Goal: Task Accomplishment & Management: Manage account settings

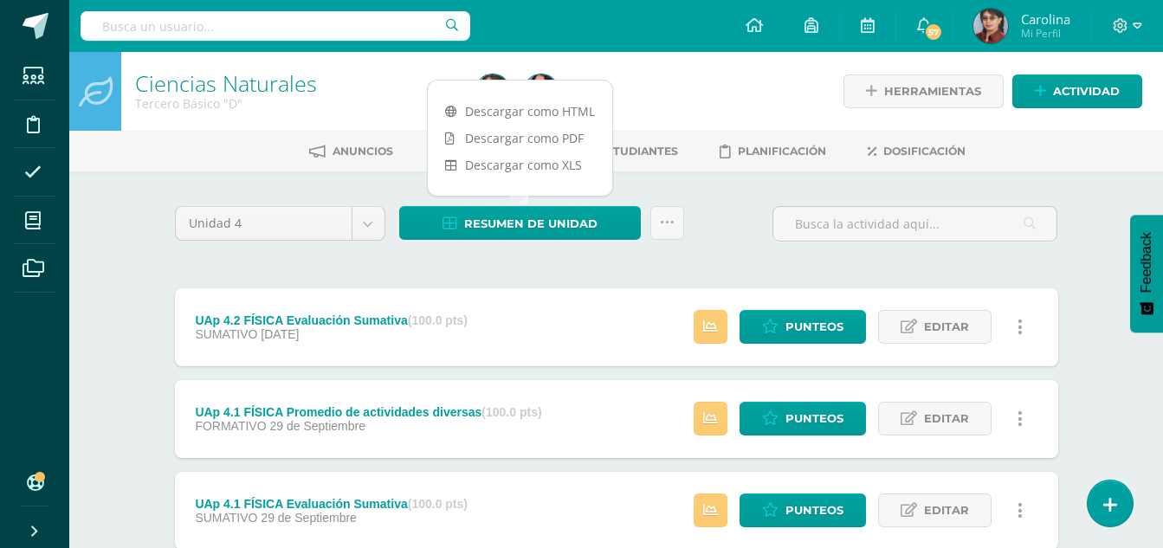
click at [384, 72] on h1 "Ciencias Naturales" at bounding box center [294, 83] width 319 height 24
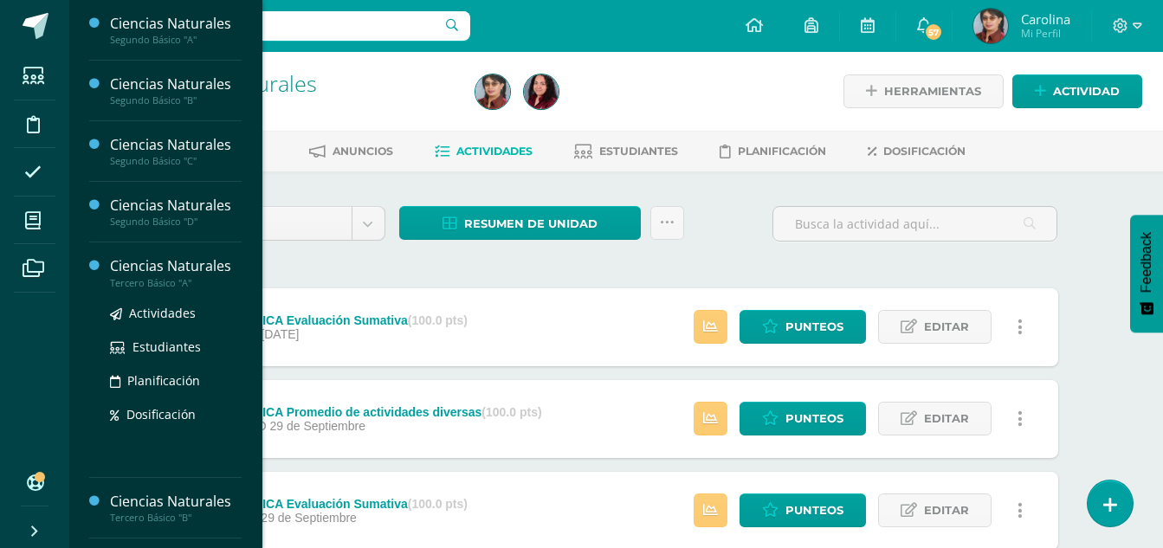
click at [168, 261] on div "Ciencias Naturales" at bounding box center [176, 266] width 132 height 20
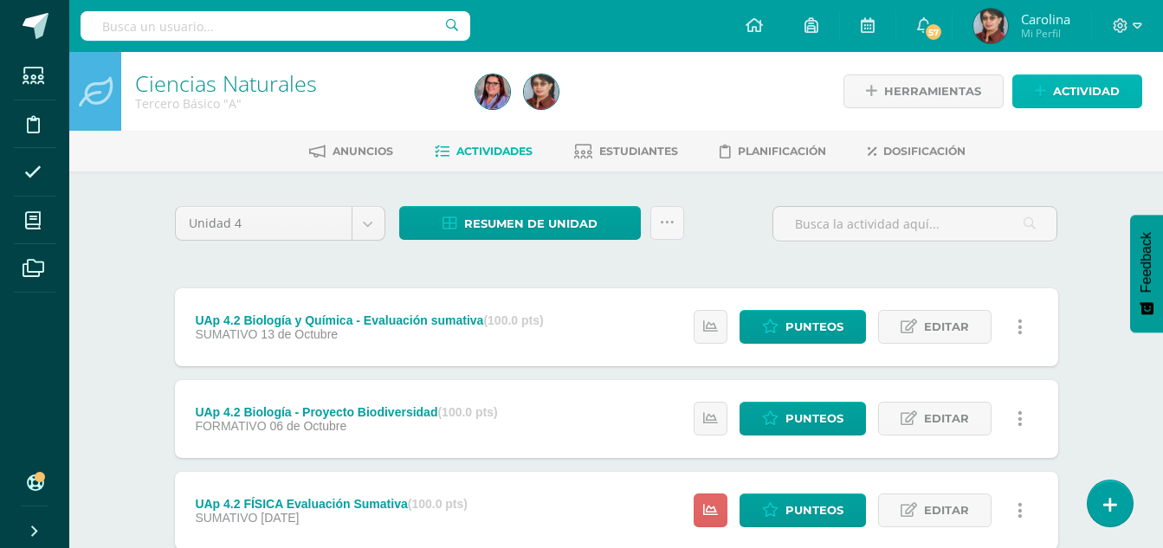
click at [1113, 93] on span "Actividad" at bounding box center [1086, 91] width 67 height 32
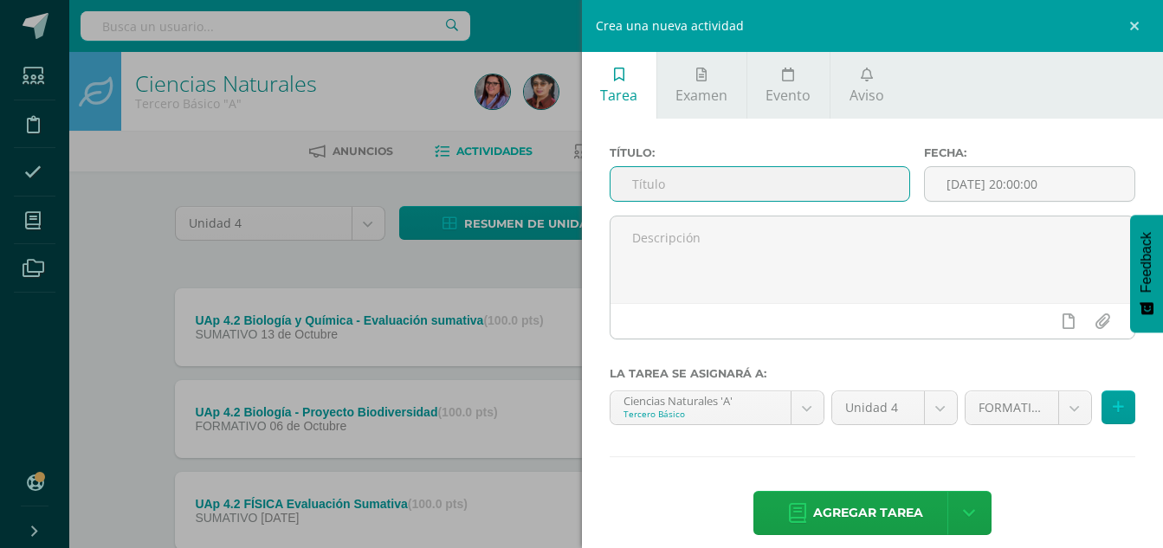
click at [693, 179] on input "text" at bounding box center [760, 184] width 300 height 34
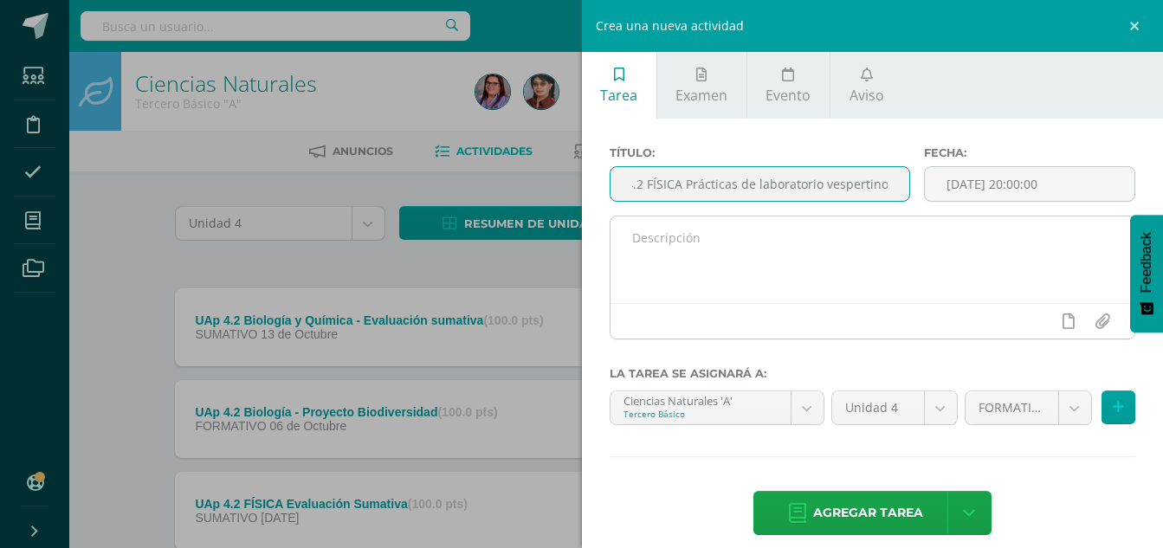
type input "UAp 4.2 FÍSICA Prácticas de laboratorio vespertino"
click at [796, 239] on textarea at bounding box center [872, 259] width 525 height 87
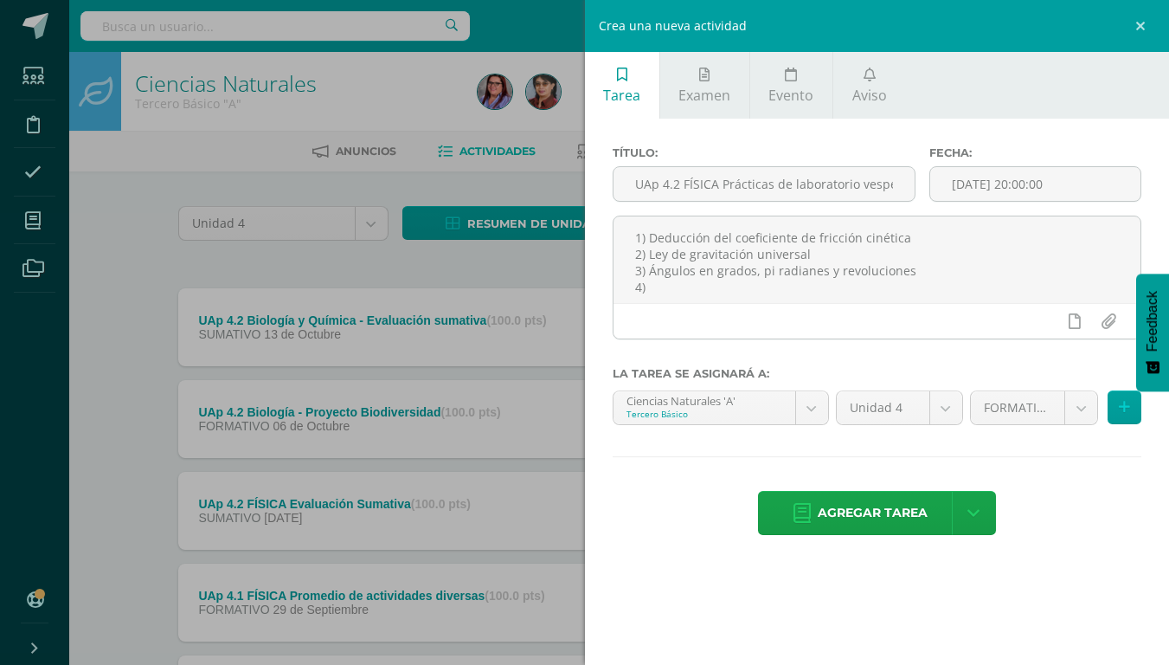
click at [578, 547] on div "Crea una nueva actividad Tarea Examen Evento Aviso Título: UAp 4.2 FÍSICA Práct…" at bounding box center [584, 332] width 1169 height 665
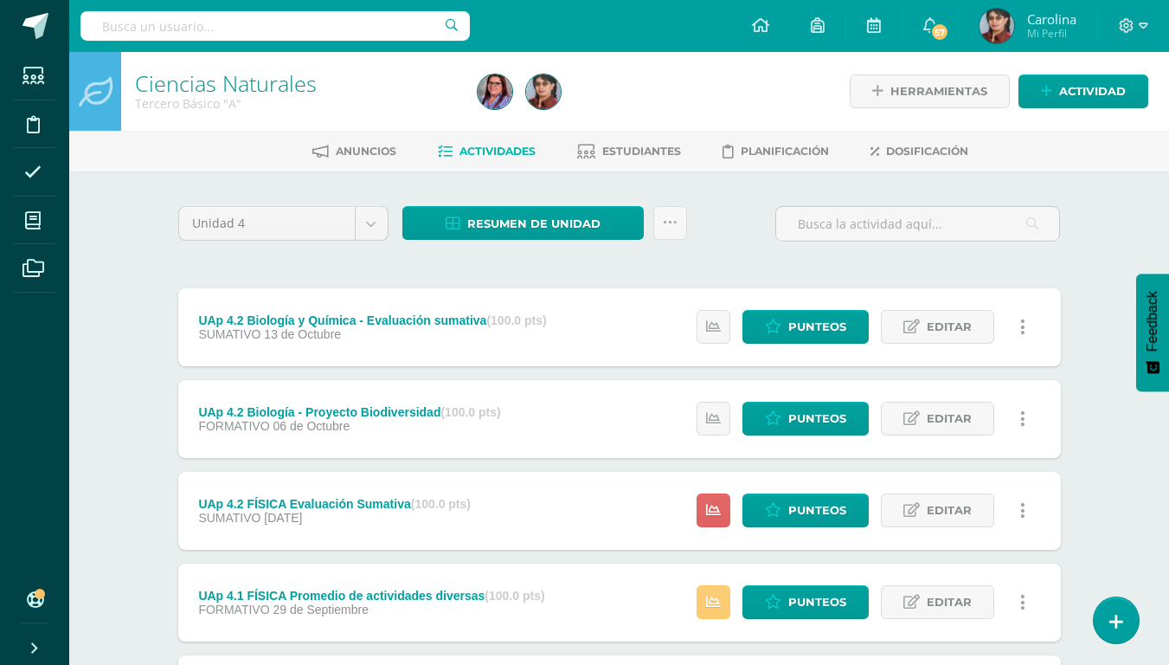
click at [30, 547] on icon at bounding box center [35, 648] width 14 height 17
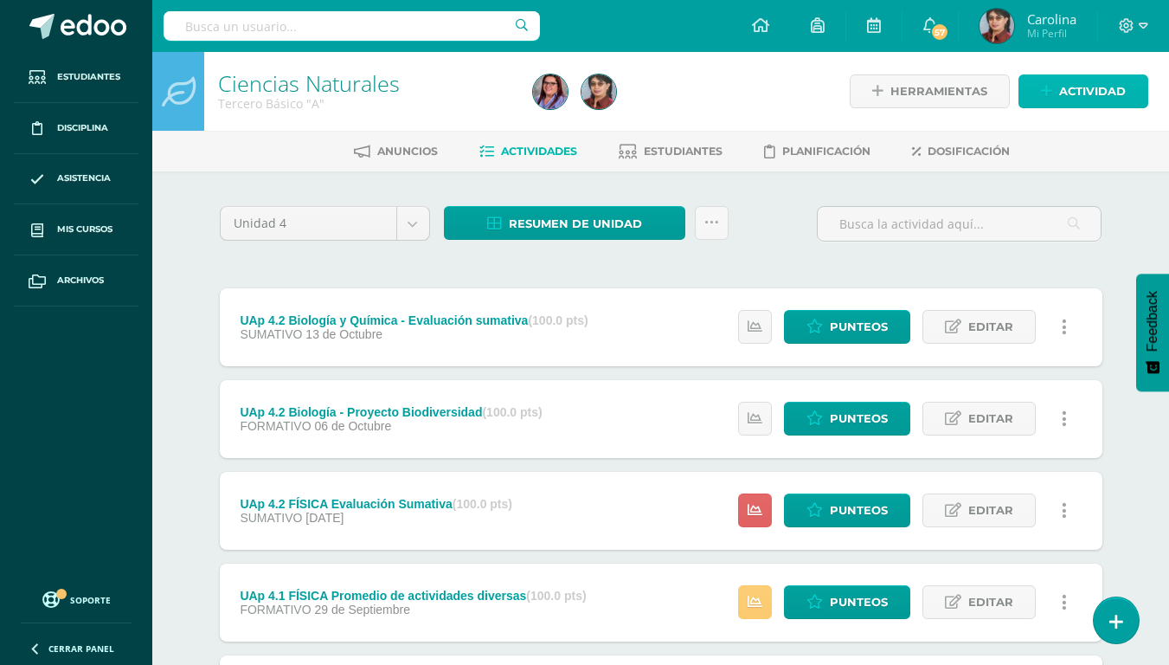
click at [1117, 87] on span "Actividad" at bounding box center [1093, 91] width 67 height 32
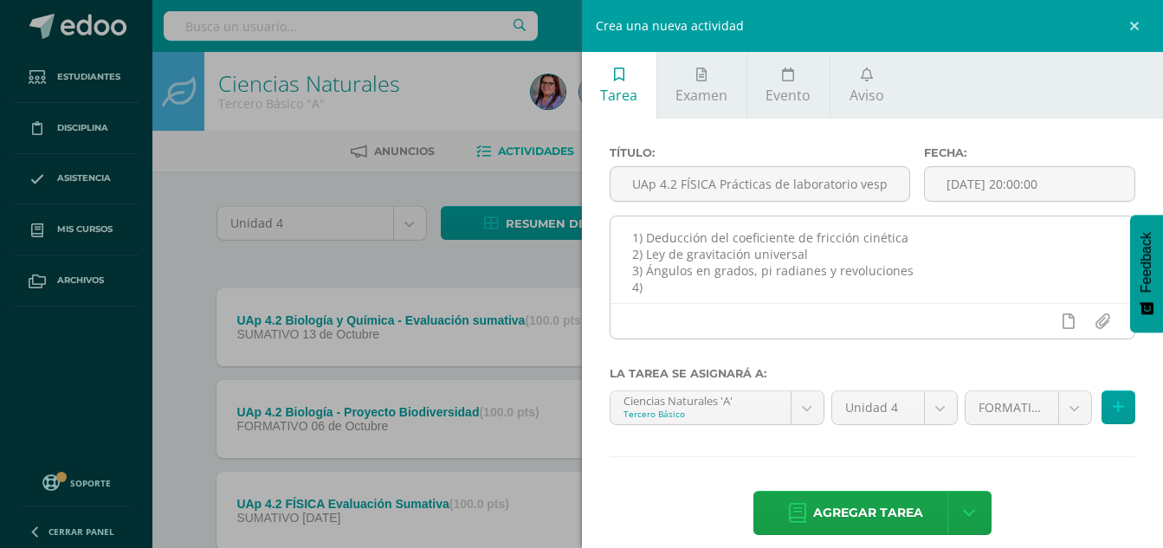
click at [815, 293] on textarea "1) Deducción del coeficiente de fricción cinética 2) Ley de gravitación univers…" at bounding box center [872, 259] width 525 height 87
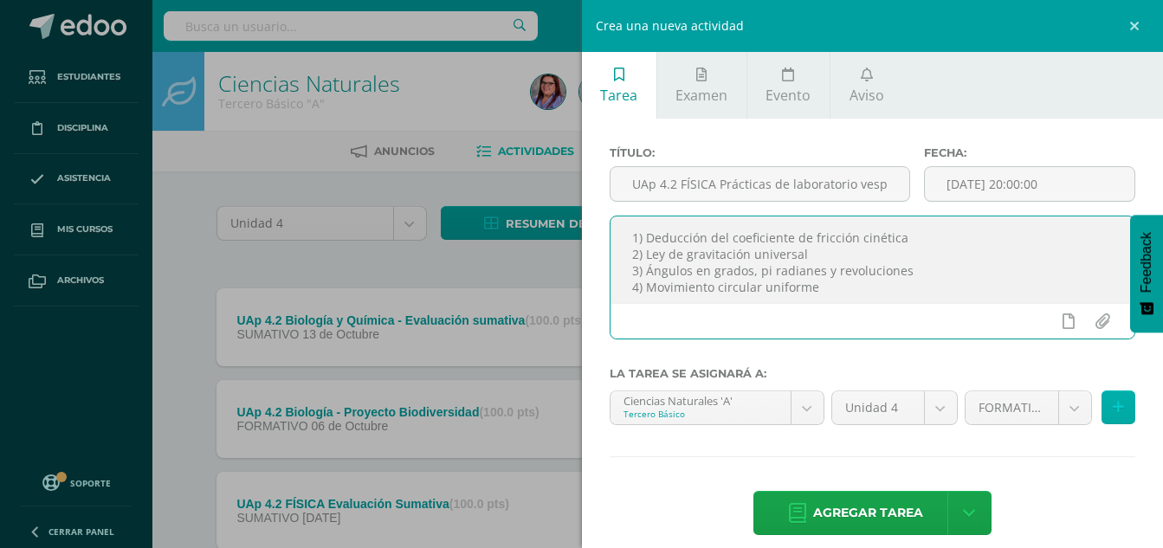
type textarea "1) Deducción del coeficiente de fricción cinética 2) Ley de gravitación univers…"
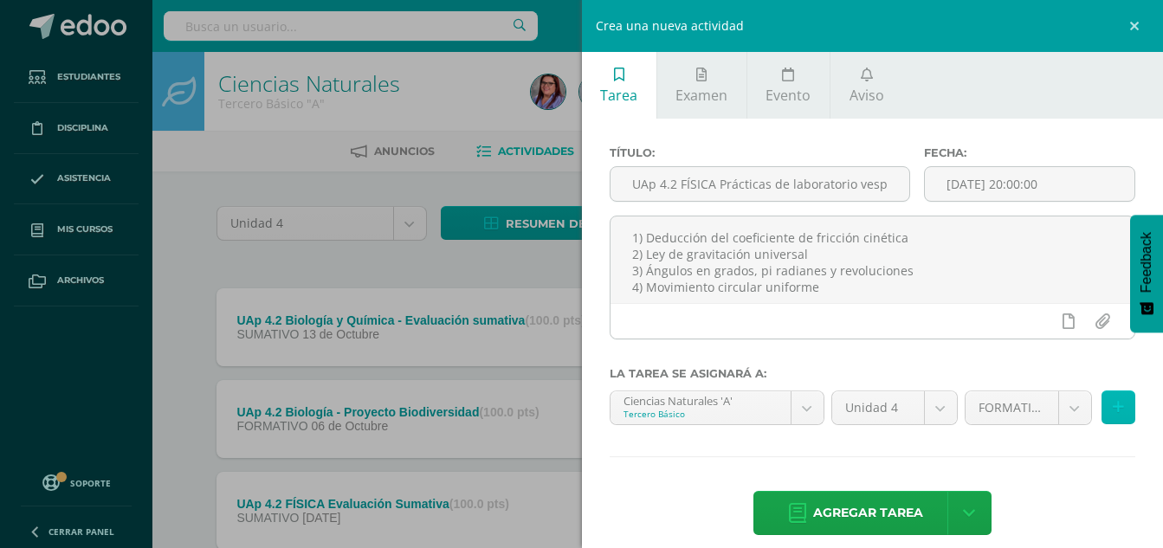
click at [1112, 400] on icon at bounding box center [1117, 407] width 11 height 15
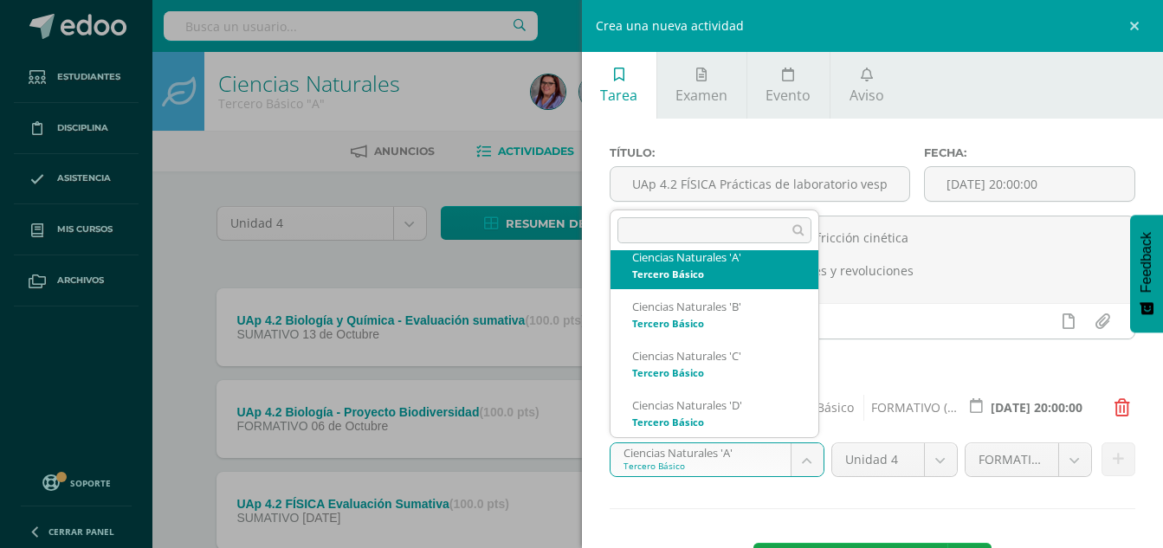
scroll to position [222, 0]
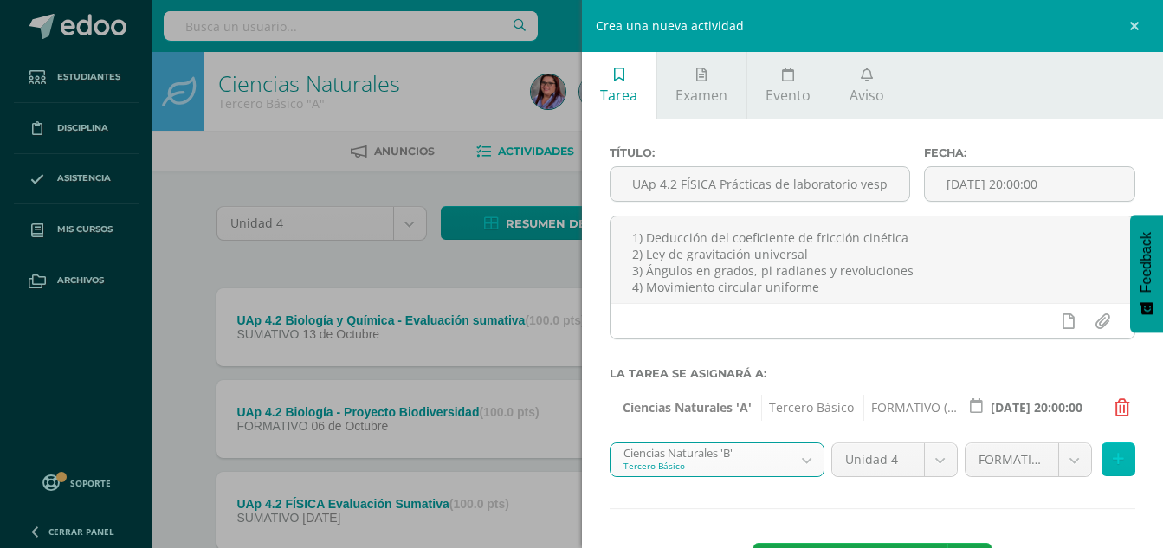
click at [1112, 460] on icon at bounding box center [1117, 459] width 11 height 15
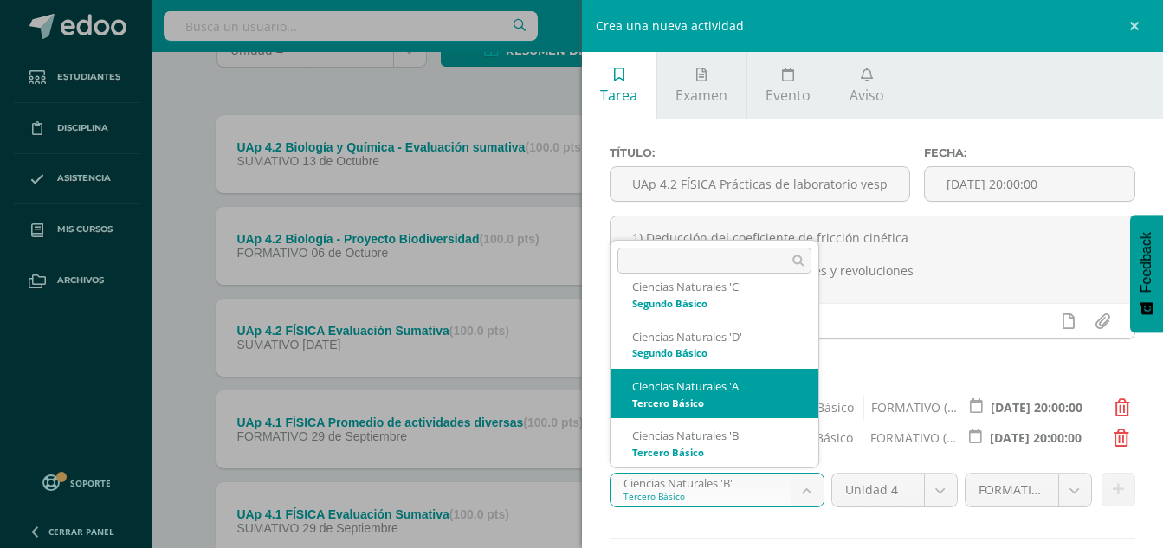
scroll to position [203, 0]
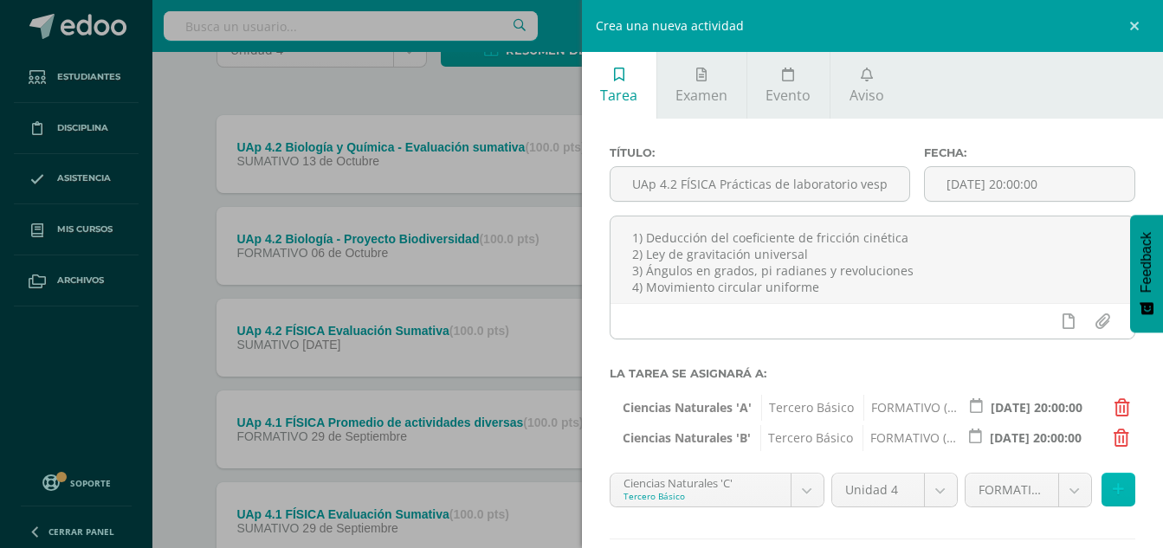
click at [1112, 486] on icon at bounding box center [1117, 489] width 11 height 15
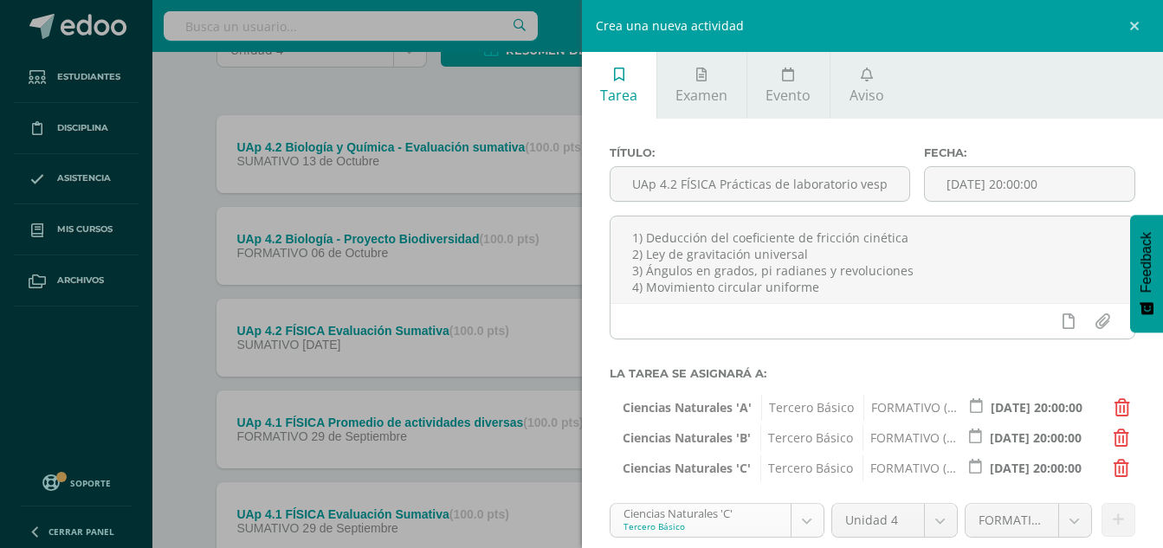
click at [807, 519] on body "Estudiantes Disciplina Asistencia Mis cursos Archivos Soporte Ayuda Reportar un…" at bounding box center [581, 434] width 1163 height 1215
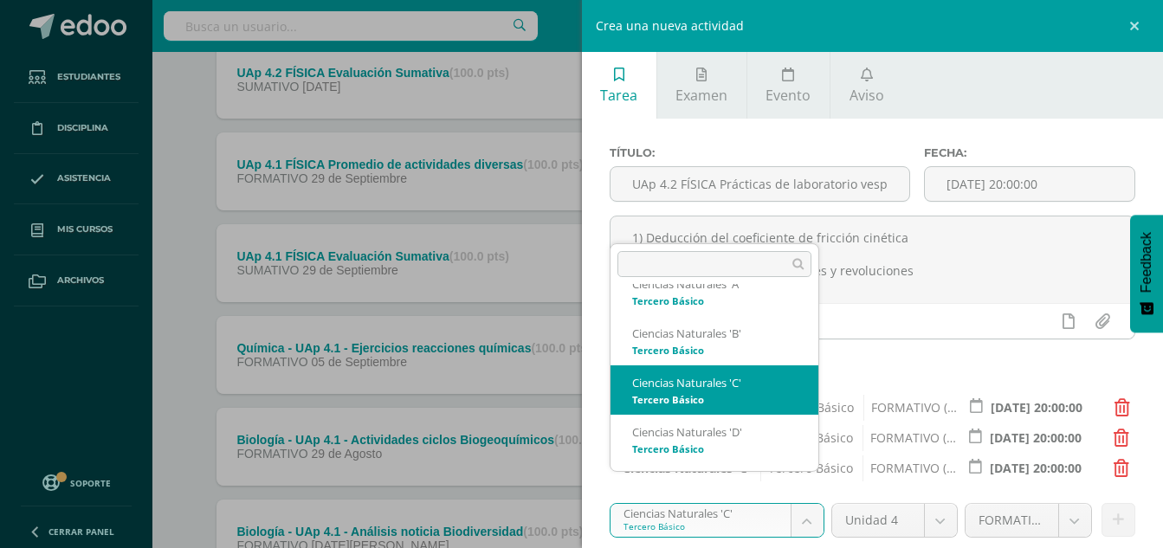
scroll to position [433, 0]
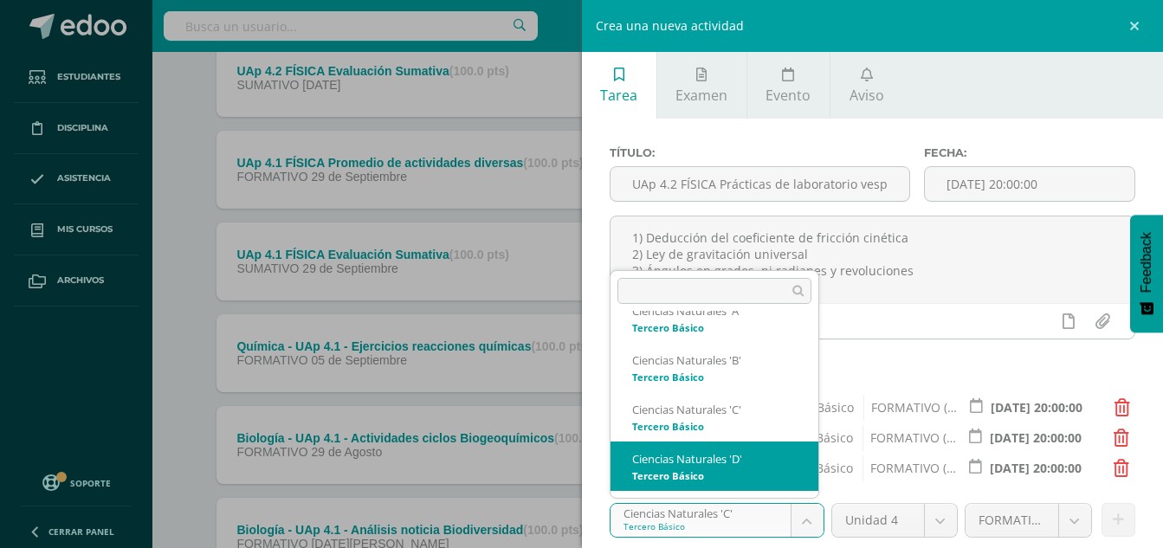
select select "213571"
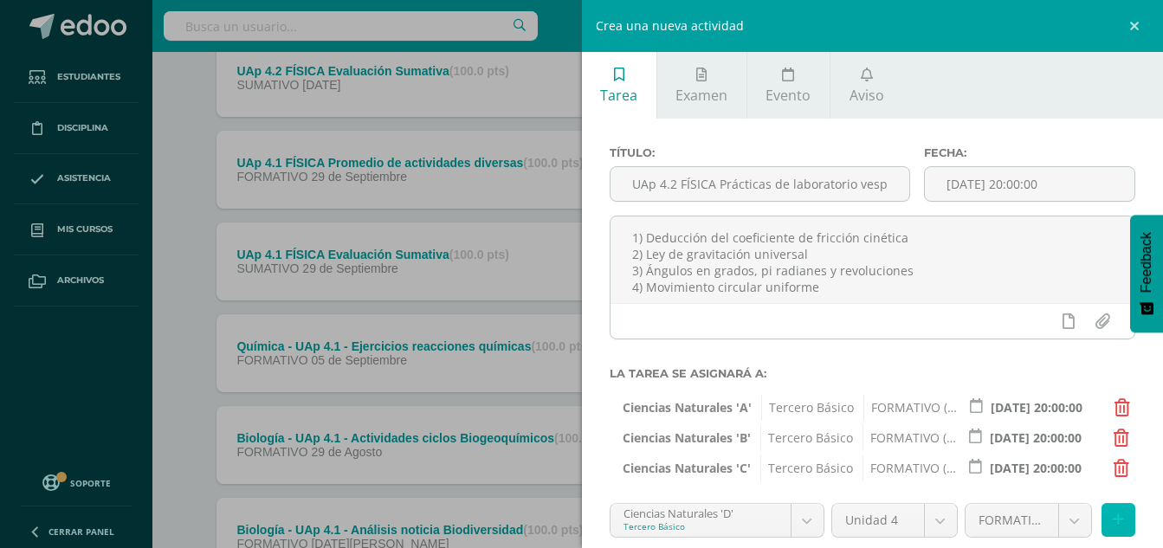
click at [1112, 514] on icon at bounding box center [1117, 519] width 11 height 15
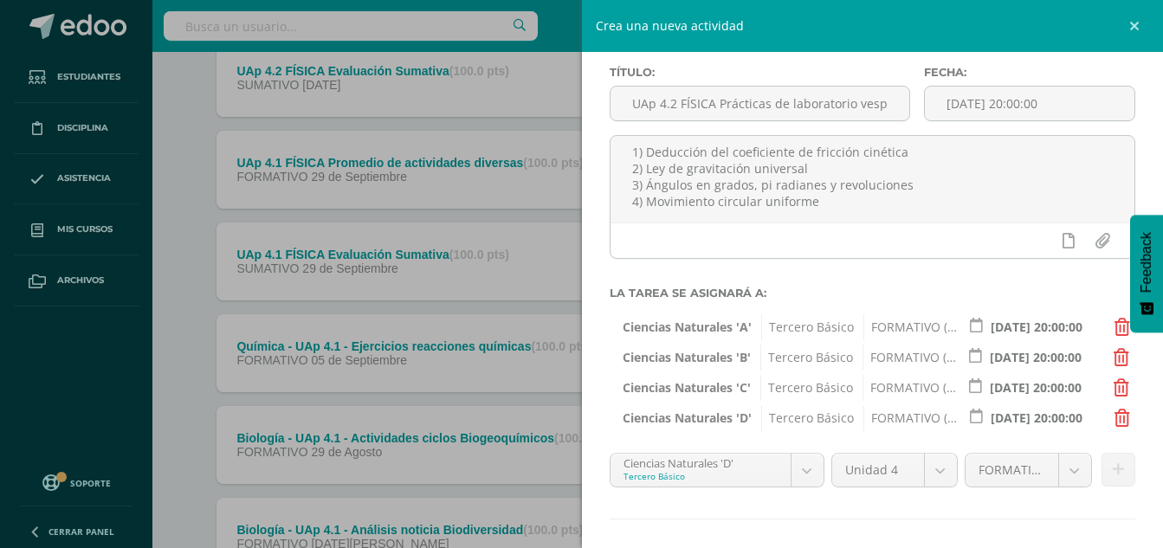
scroll to position [161, 0]
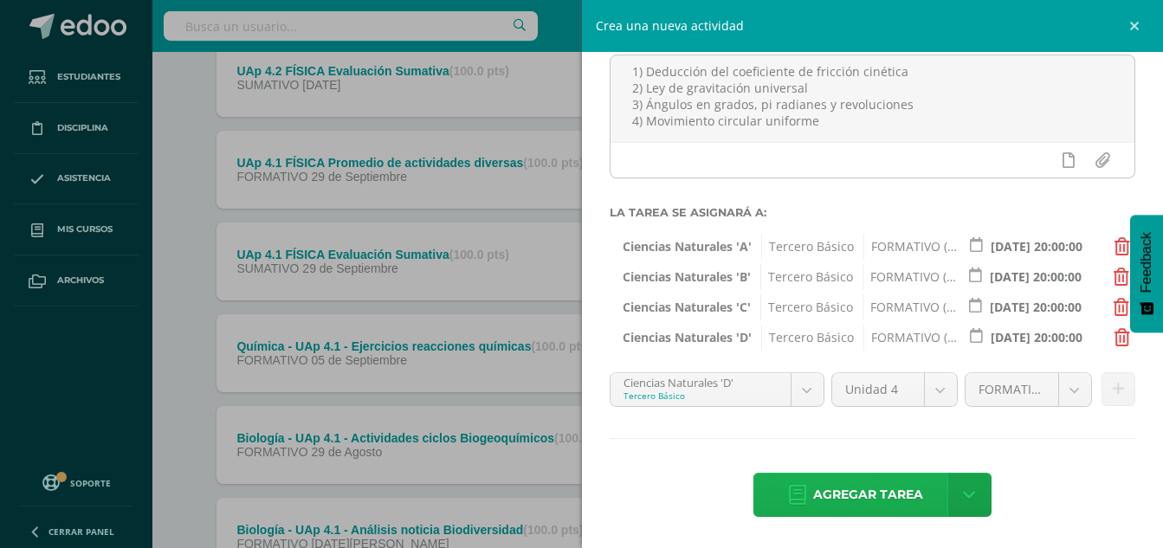
click at [879, 500] on span "Agregar tarea" at bounding box center [868, 495] width 110 height 42
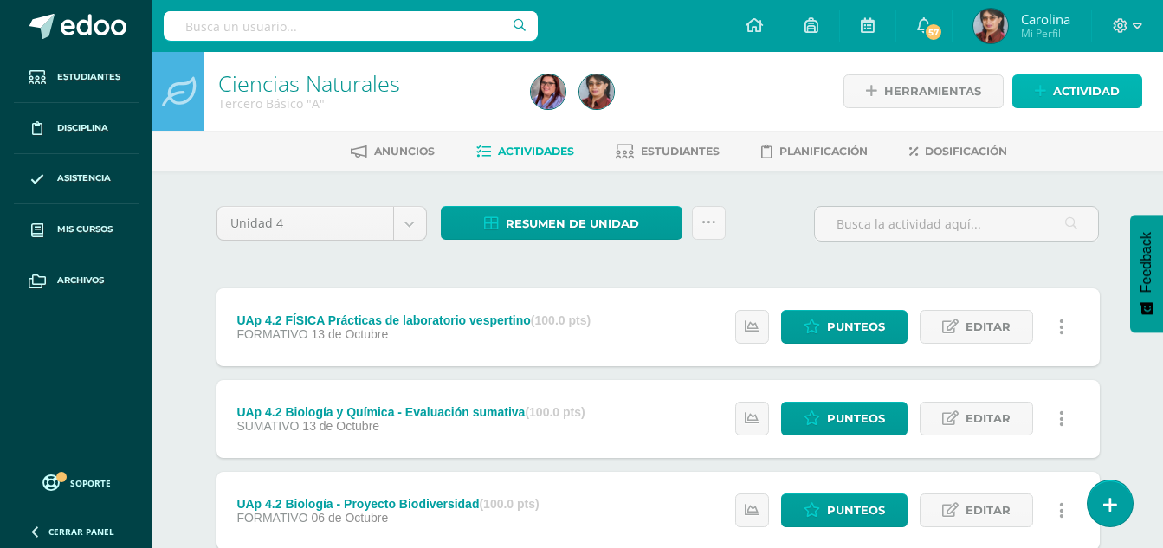
click at [1086, 87] on span "Actividad" at bounding box center [1086, 91] width 67 height 32
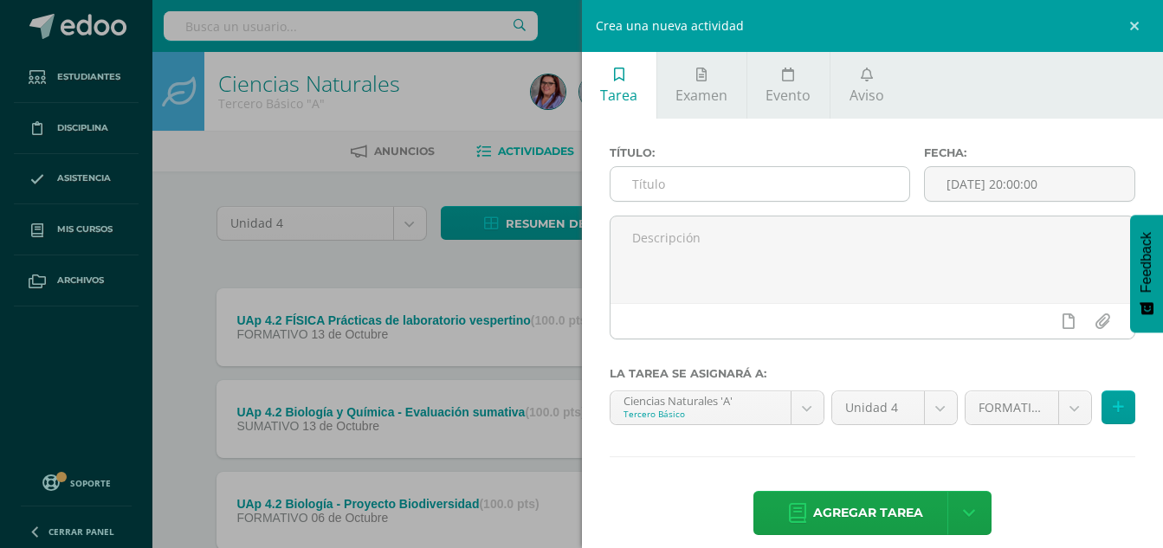
click at [647, 190] on input "text" at bounding box center [760, 184] width 300 height 34
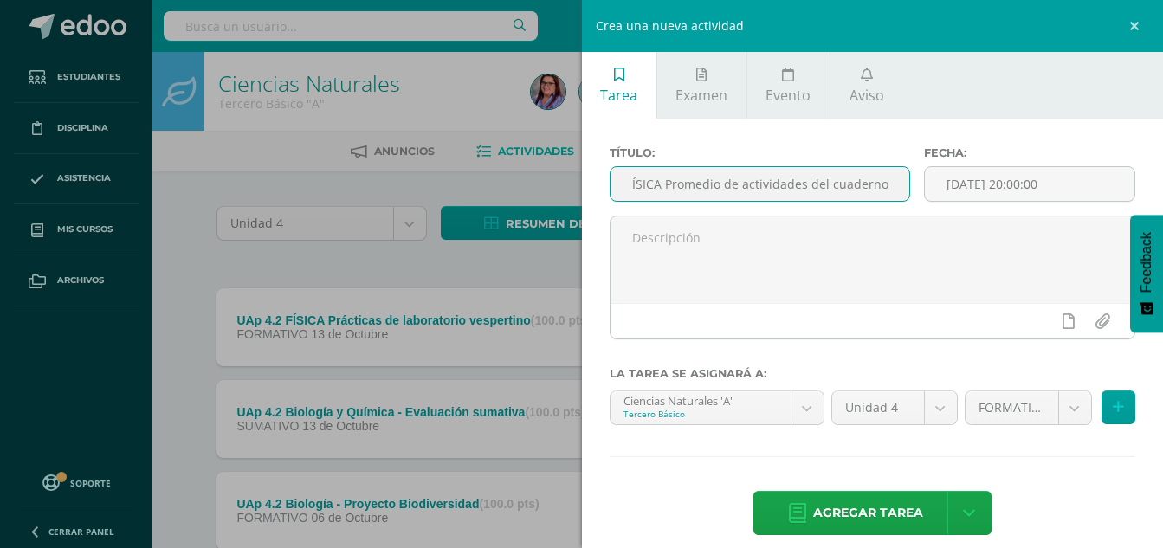
scroll to position [0, 62]
type input "UAp 4.2 FÍSICA Promedio de actividades del cuaderno"
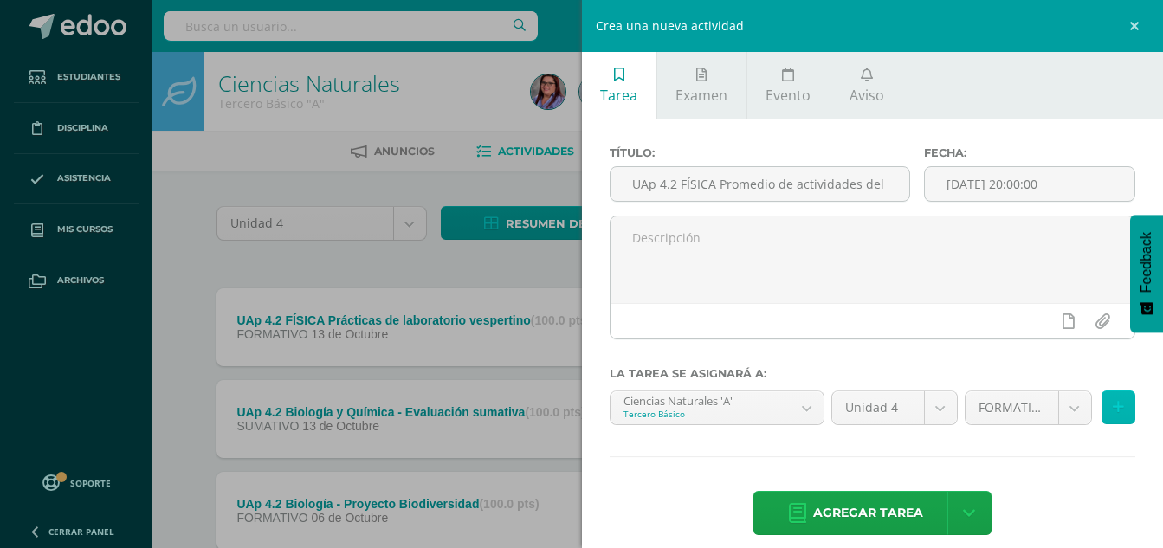
click at [1108, 398] on button at bounding box center [1118, 407] width 34 height 34
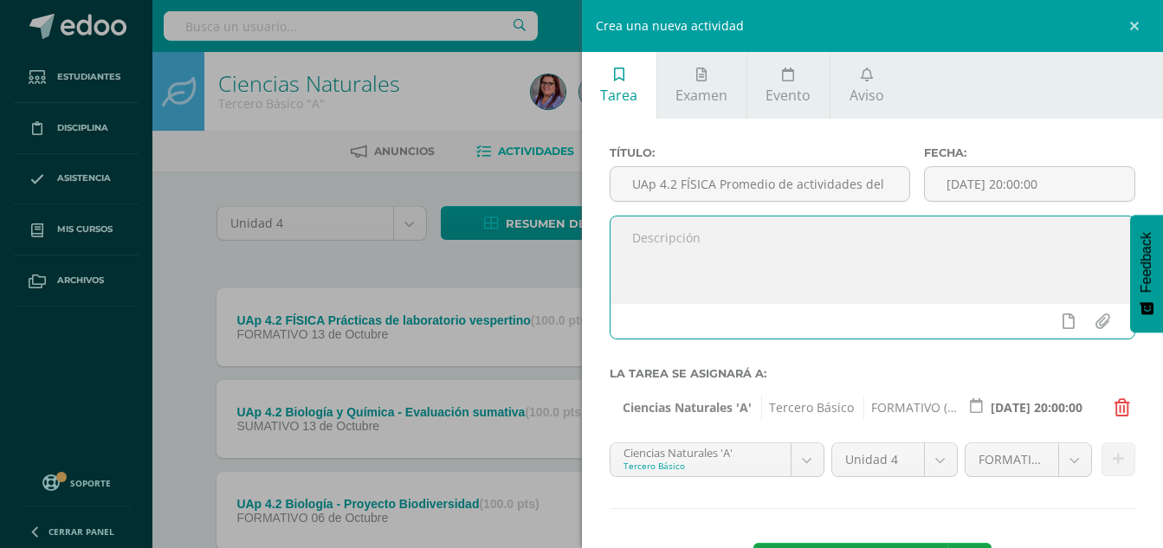
click at [697, 238] on textarea at bounding box center [872, 259] width 525 height 87
click at [835, 240] on textarea "Listado de actividades compartidas en aviso de TEAMS" at bounding box center [872, 259] width 525 height 87
click at [1069, 244] on textarea "Listado de actividades compartidas previamente, en aviso de TEAMS" at bounding box center [872, 259] width 525 height 87
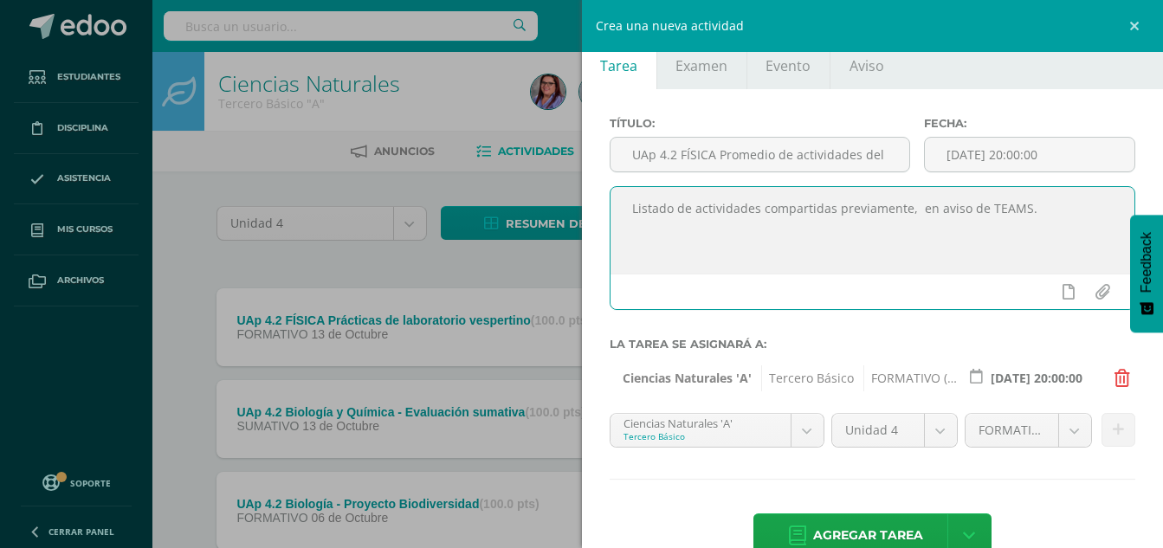
scroll to position [70, 0]
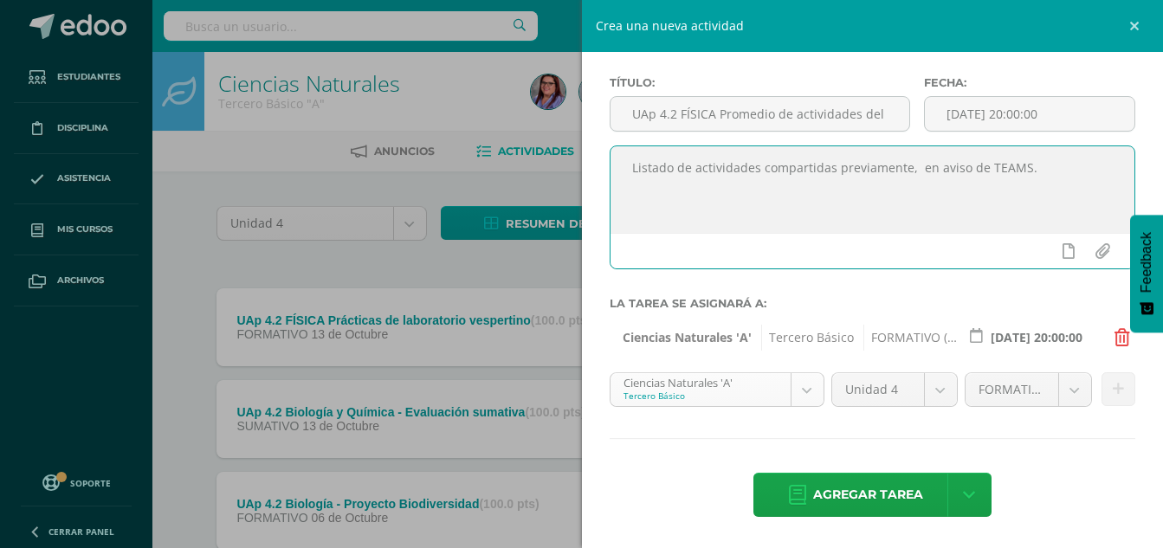
type textarea "Listado de actividades compartidas previamente, en aviso de TEAMS."
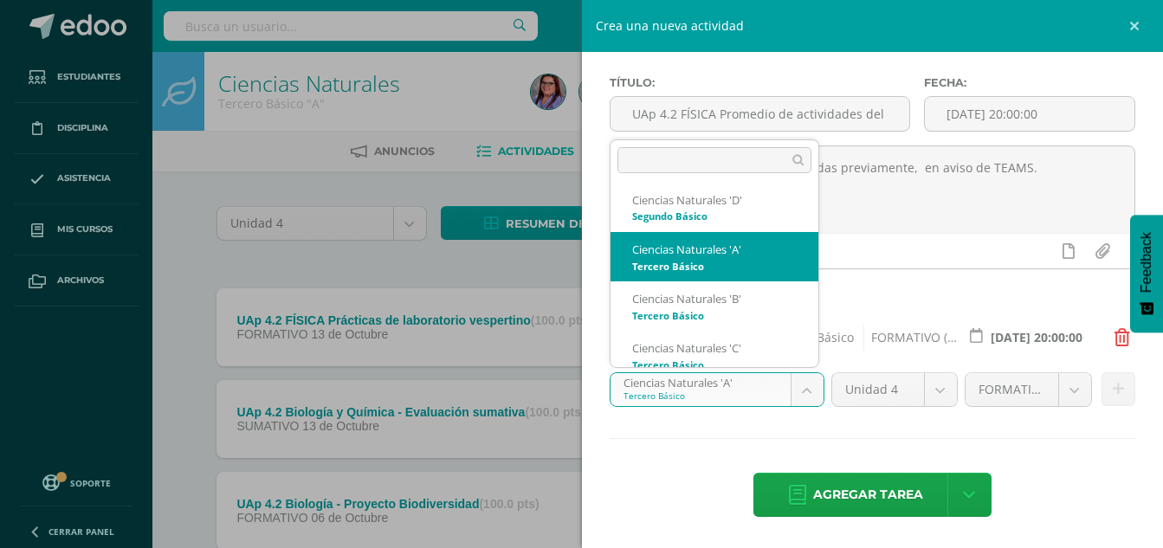
scroll to position [166, 0]
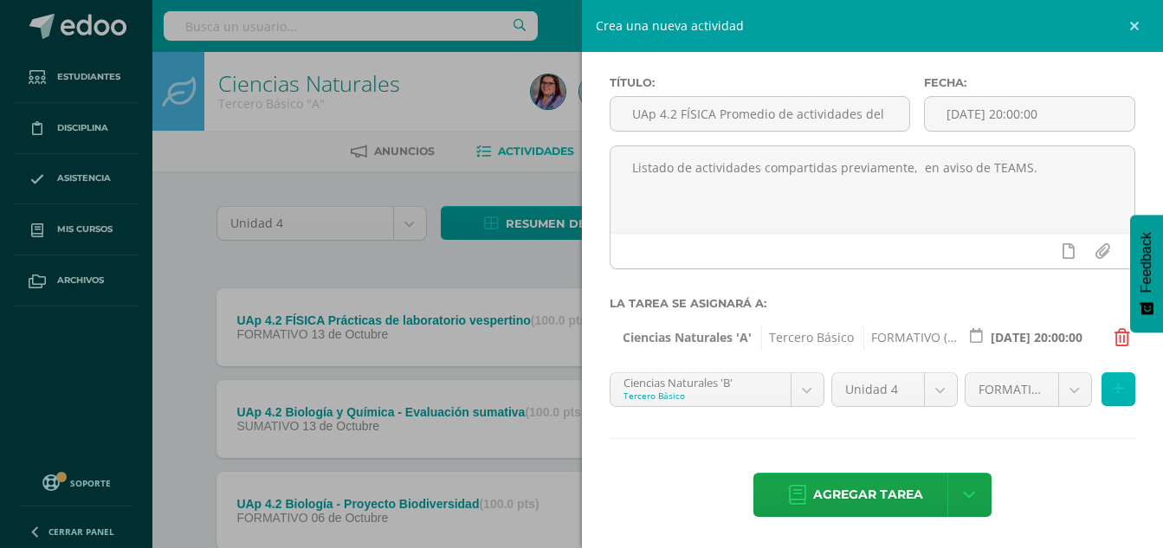
click at [1112, 385] on icon at bounding box center [1117, 389] width 11 height 15
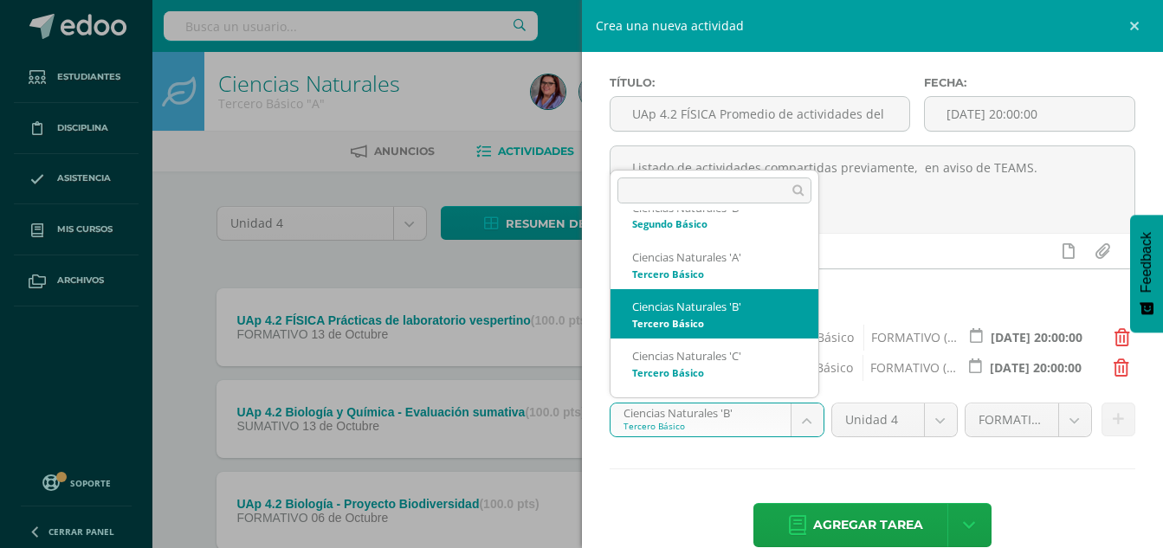
scroll to position [203, 0]
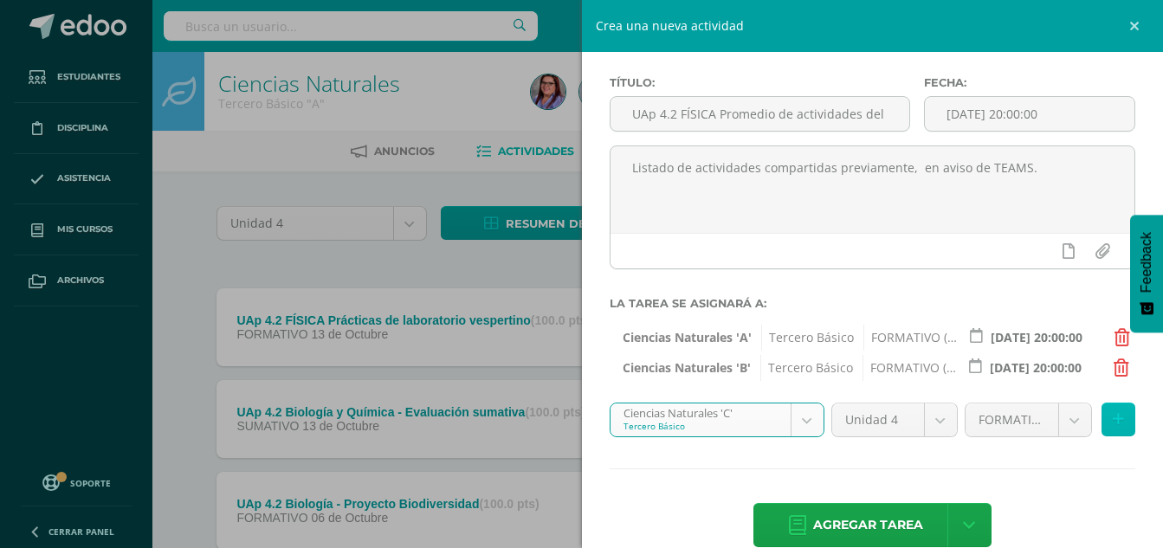
click at [1112, 414] on icon at bounding box center [1117, 419] width 11 height 15
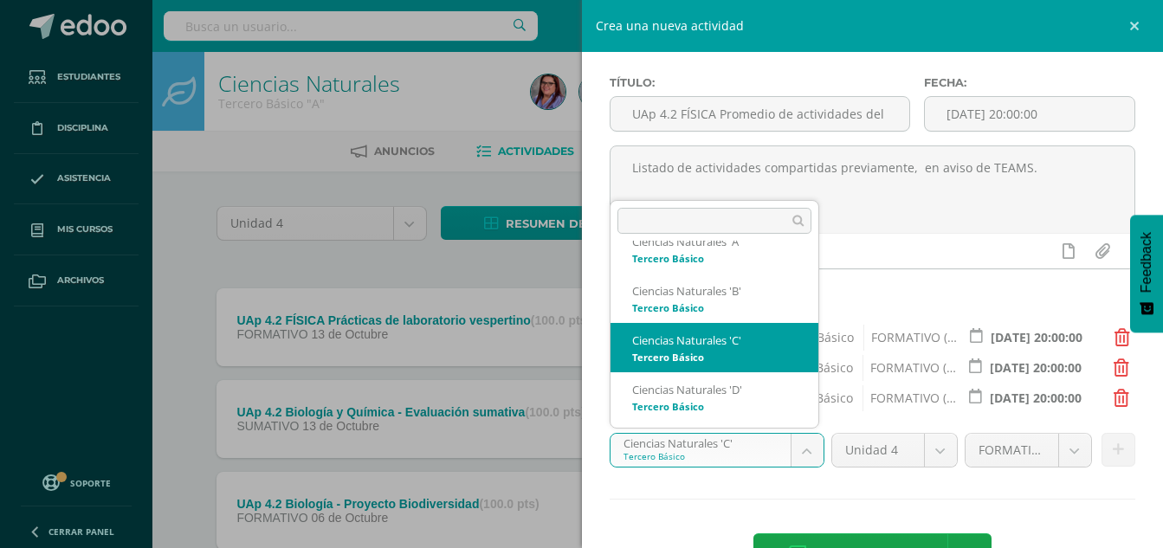
scroll to position [222, 0]
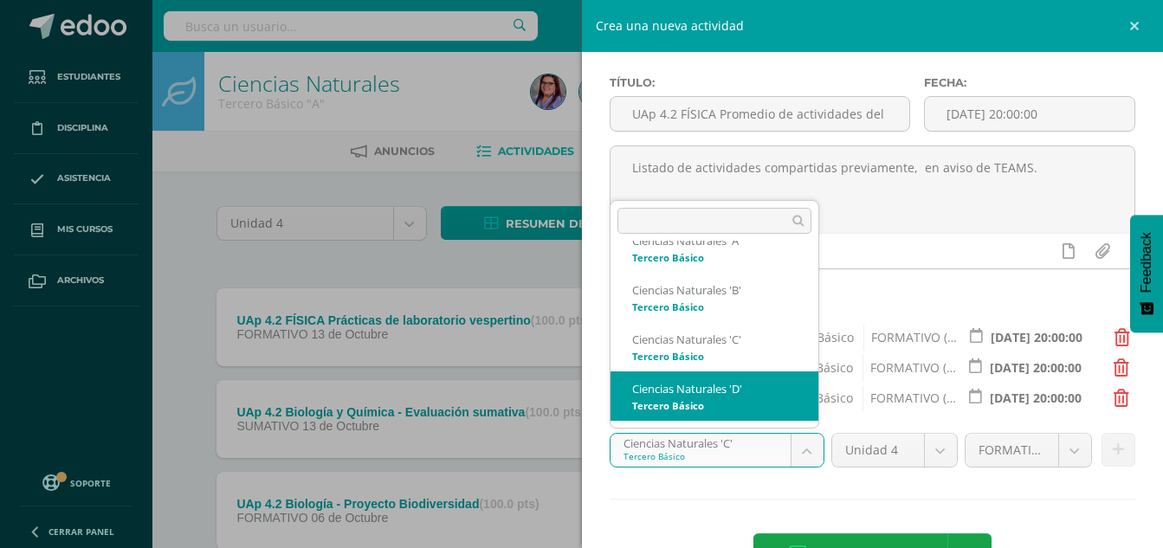
select select "213571"
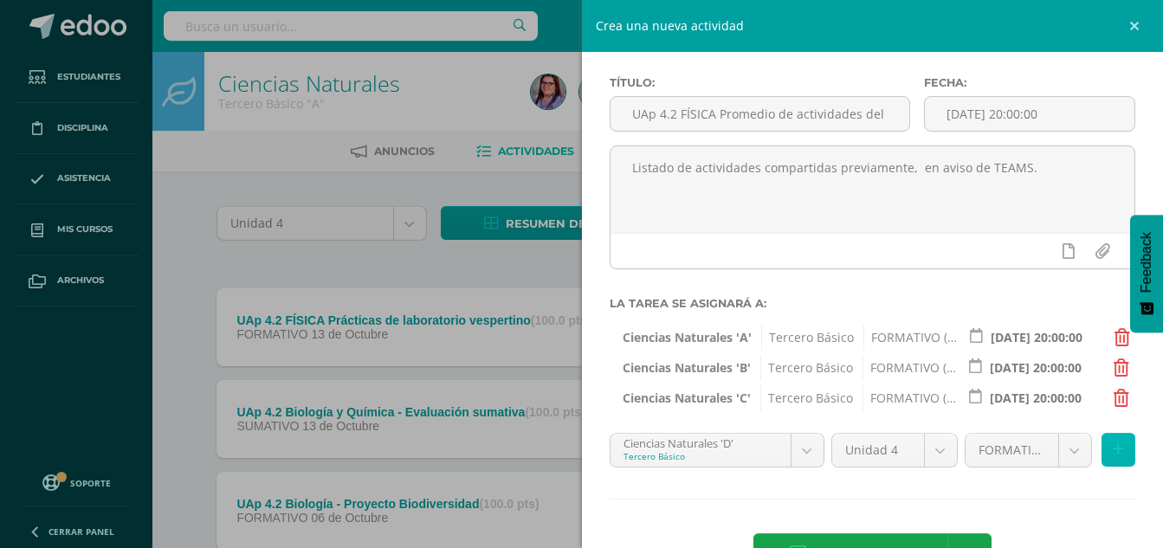
click at [1112, 446] on icon at bounding box center [1117, 449] width 11 height 15
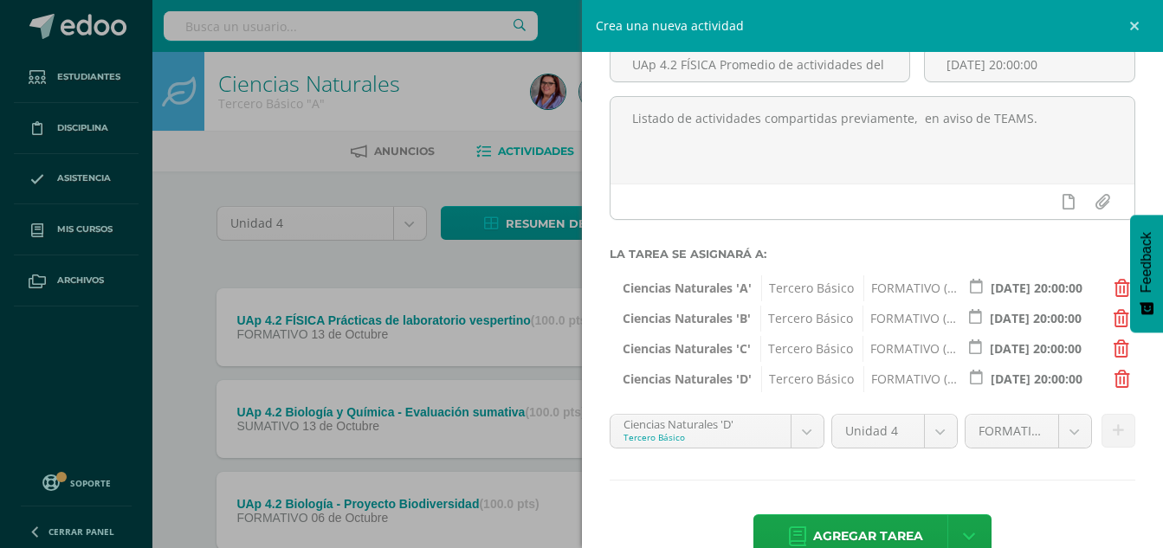
scroll to position [161, 0]
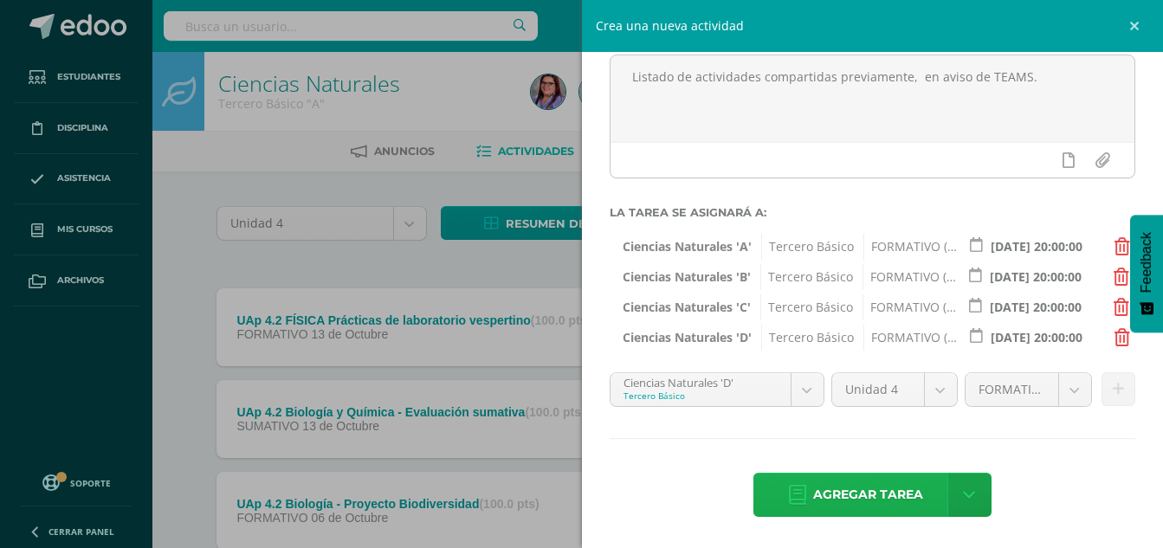
click at [868, 485] on span "Agregar tarea" at bounding box center [868, 495] width 110 height 42
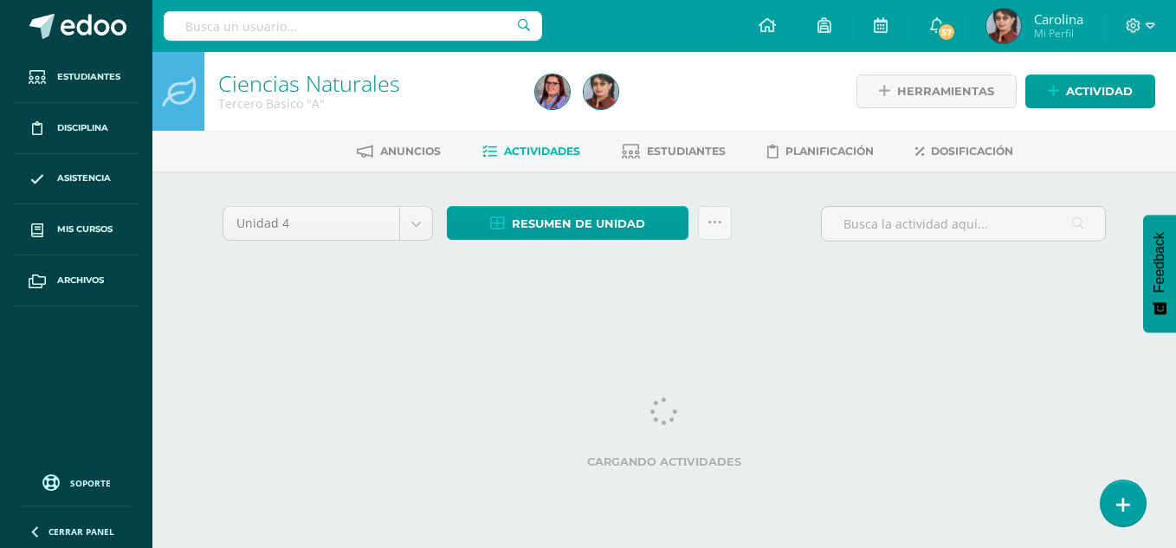
click at [530, 151] on span "Actividades" at bounding box center [542, 151] width 76 height 13
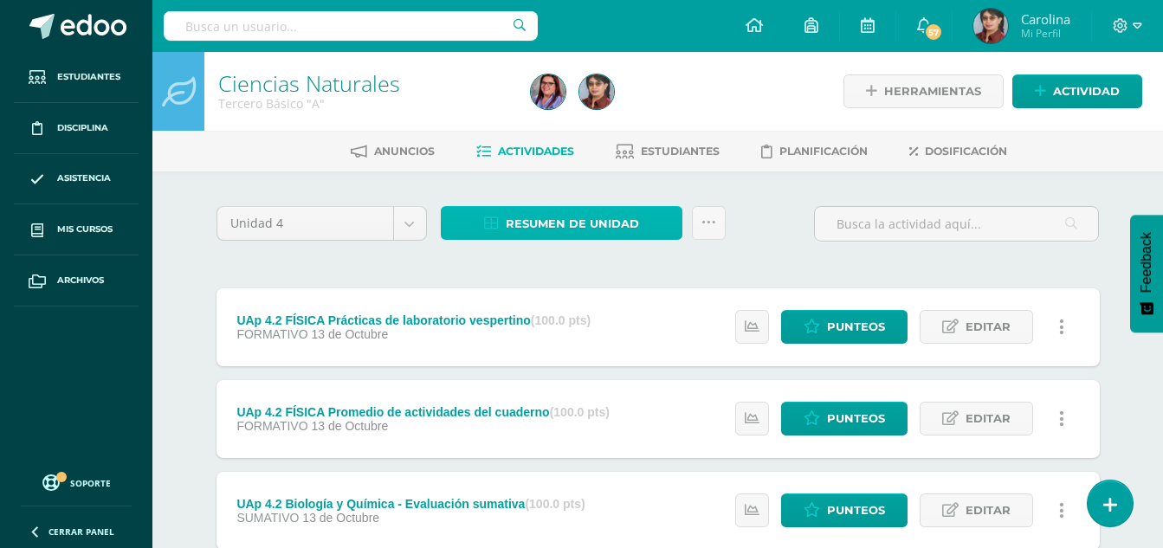
click at [494, 222] on icon at bounding box center [491, 223] width 15 height 15
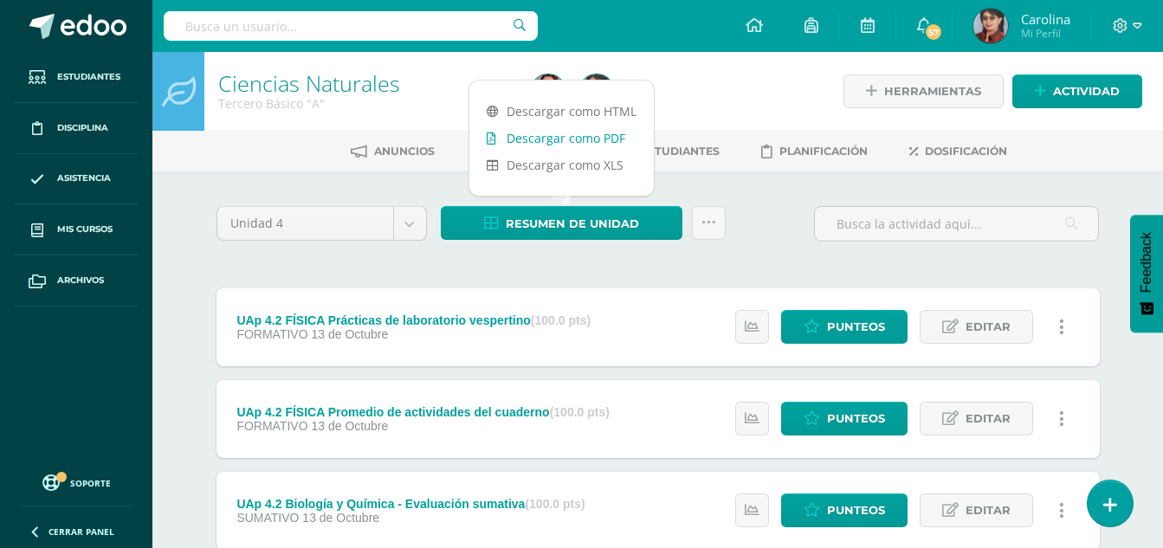
click at [597, 139] on link "Descargar como PDF" at bounding box center [561, 138] width 184 height 27
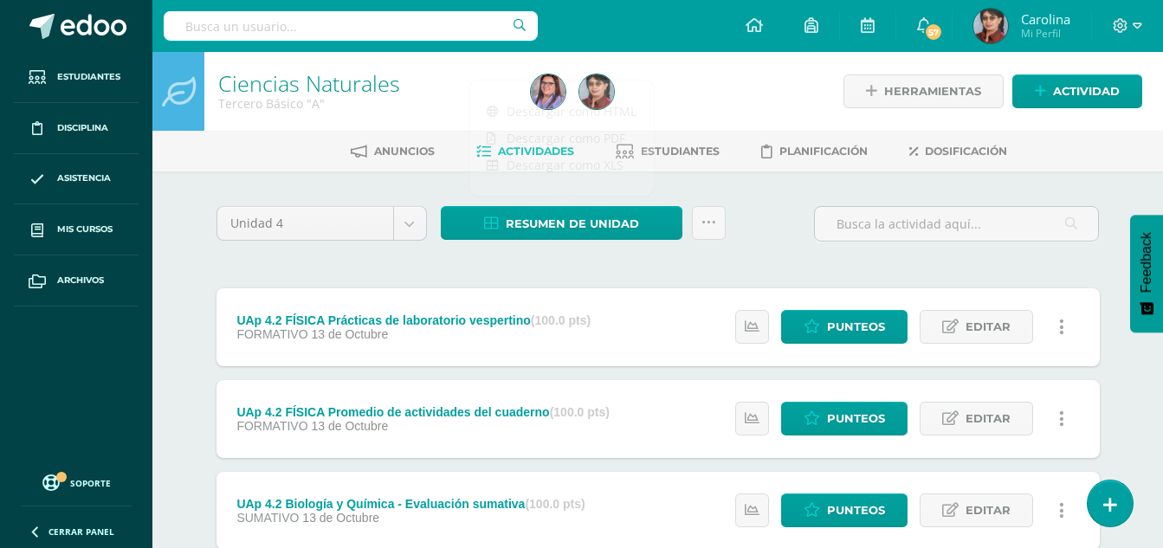
click at [444, 68] on div "Ciencias Naturales Tercero Básico "A"" at bounding box center [363, 91] width 319 height 79
click at [873, 322] on span "Punteos" at bounding box center [856, 327] width 58 height 32
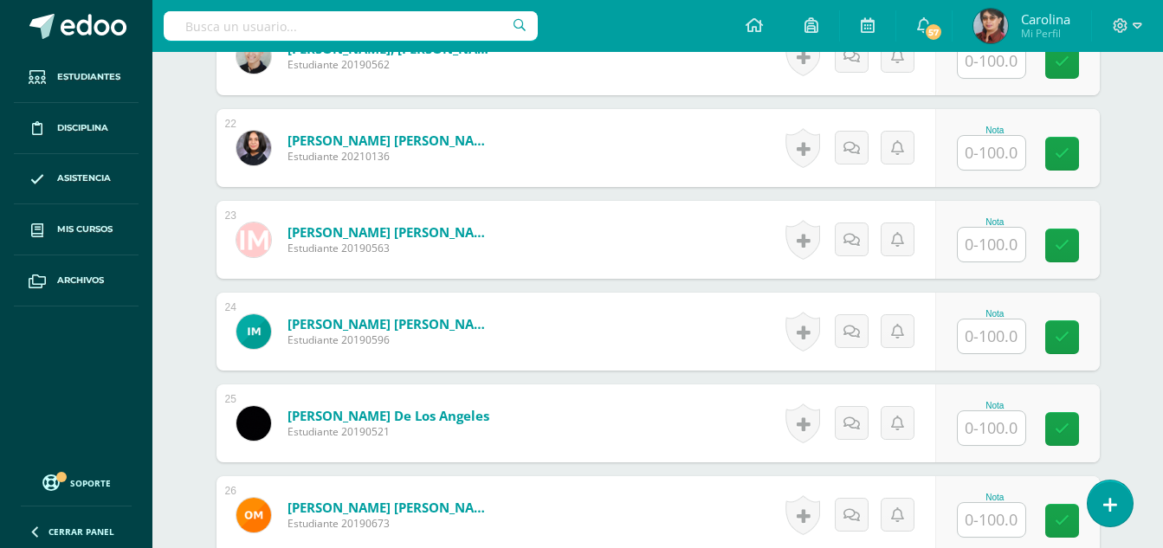
scroll to position [2788, 0]
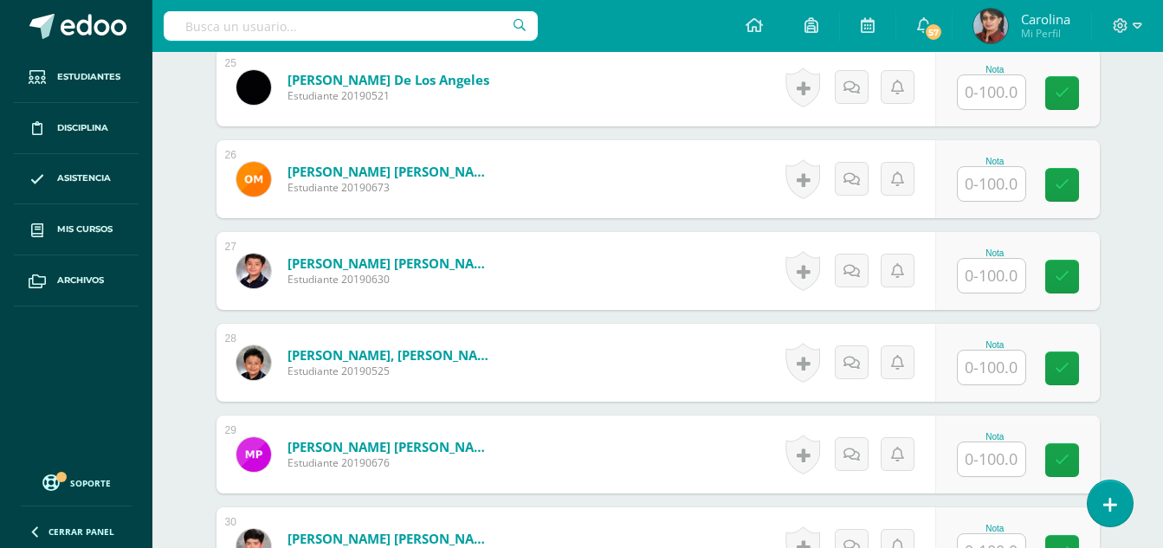
click at [997, 367] on input "text" at bounding box center [991, 368] width 68 height 34
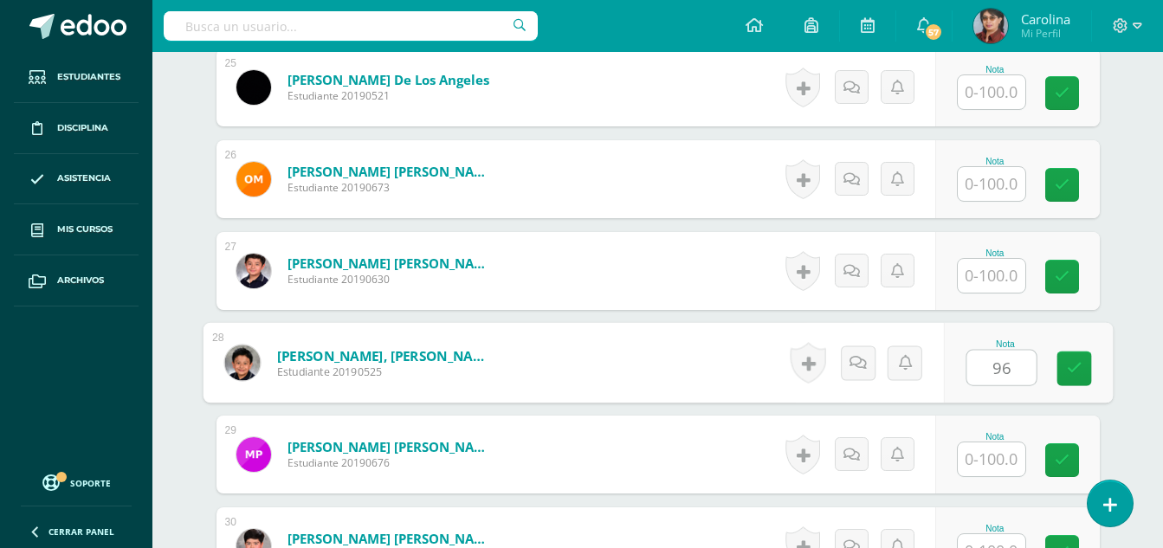
type input "96"
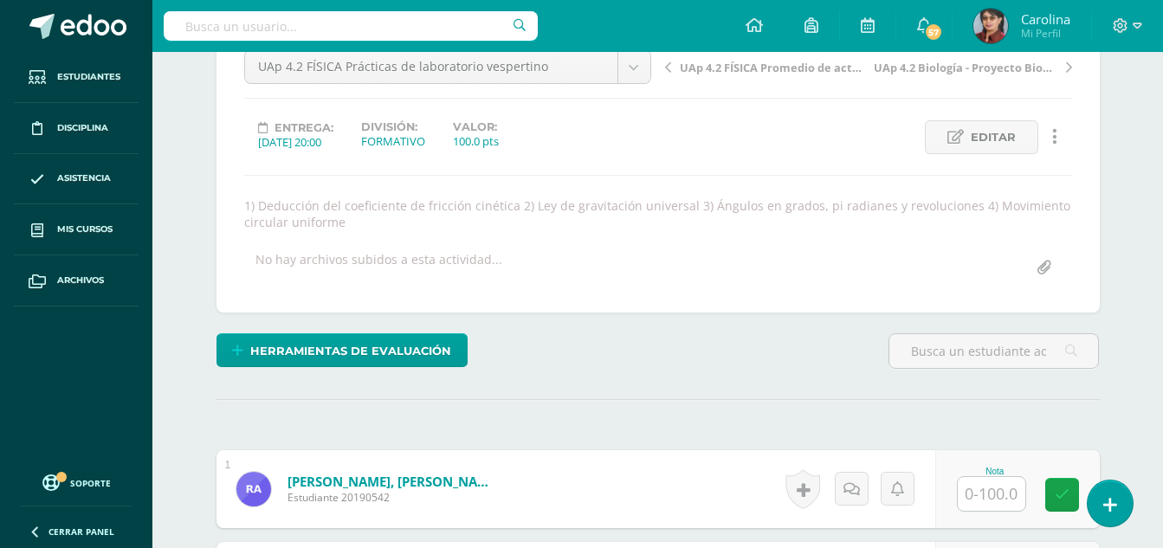
scroll to position [0, 0]
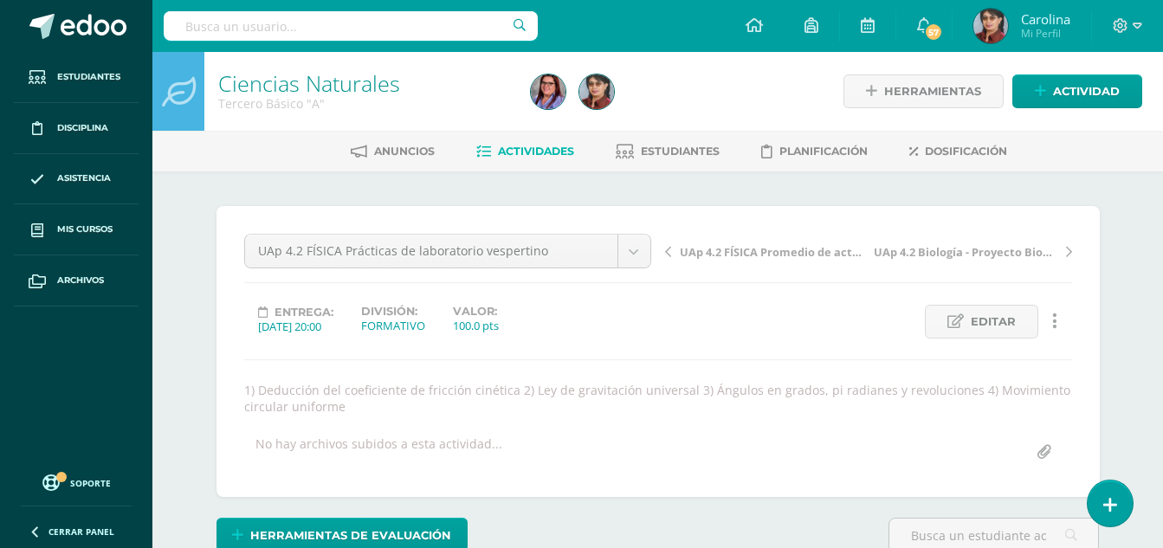
click at [535, 149] on span "Actividades" at bounding box center [536, 151] width 76 height 13
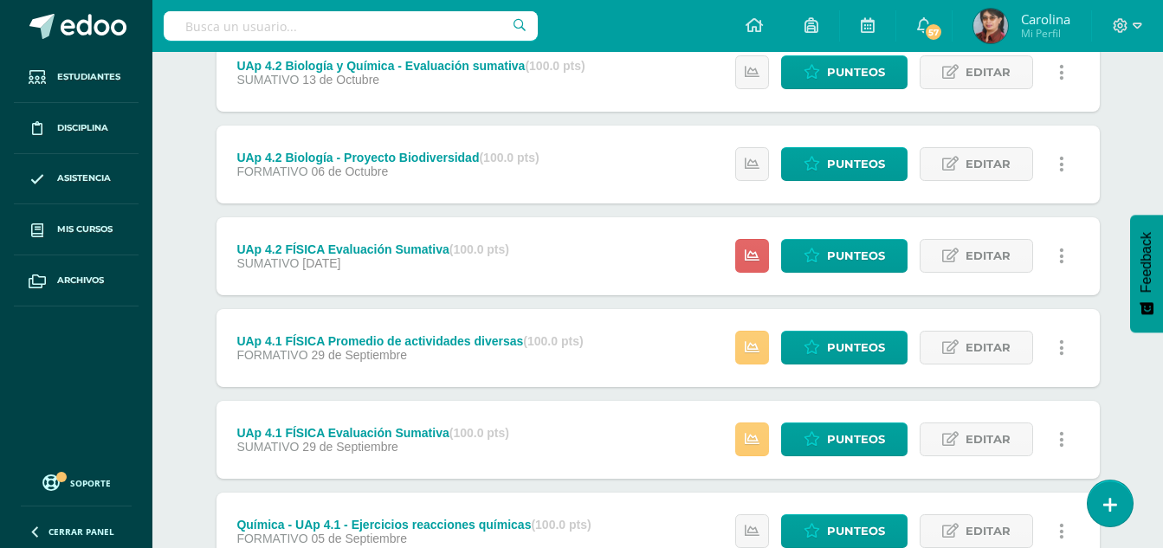
scroll to position [519, 0]
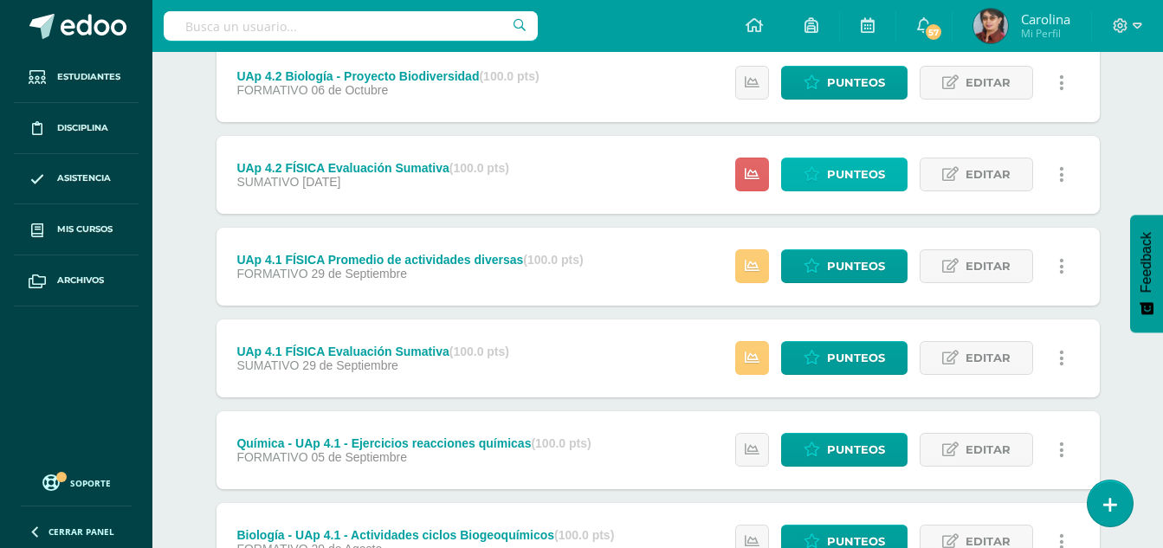
click at [866, 176] on span "Punteos" at bounding box center [856, 174] width 58 height 32
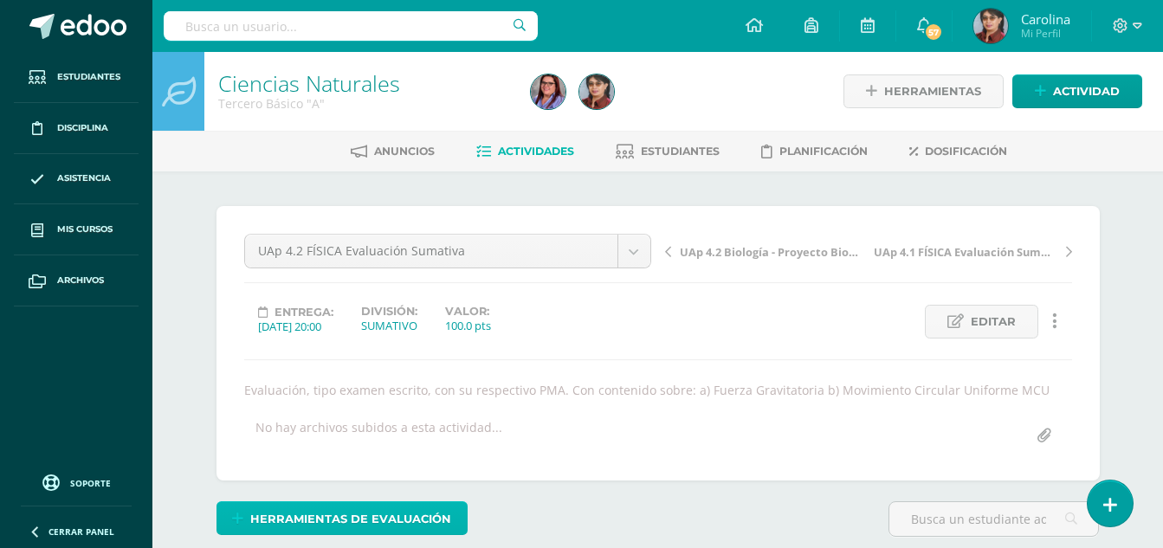
click at [352, 513] on span "Herramientas de evaluación" at bounding box center [350, 519] width 201 height 32
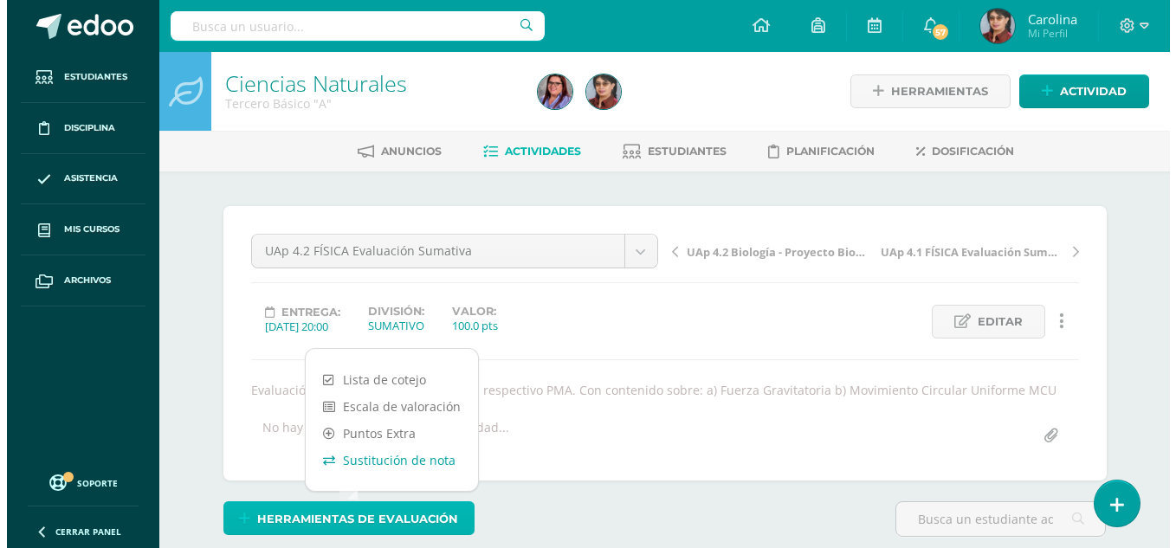
scroll to position [1, 0]
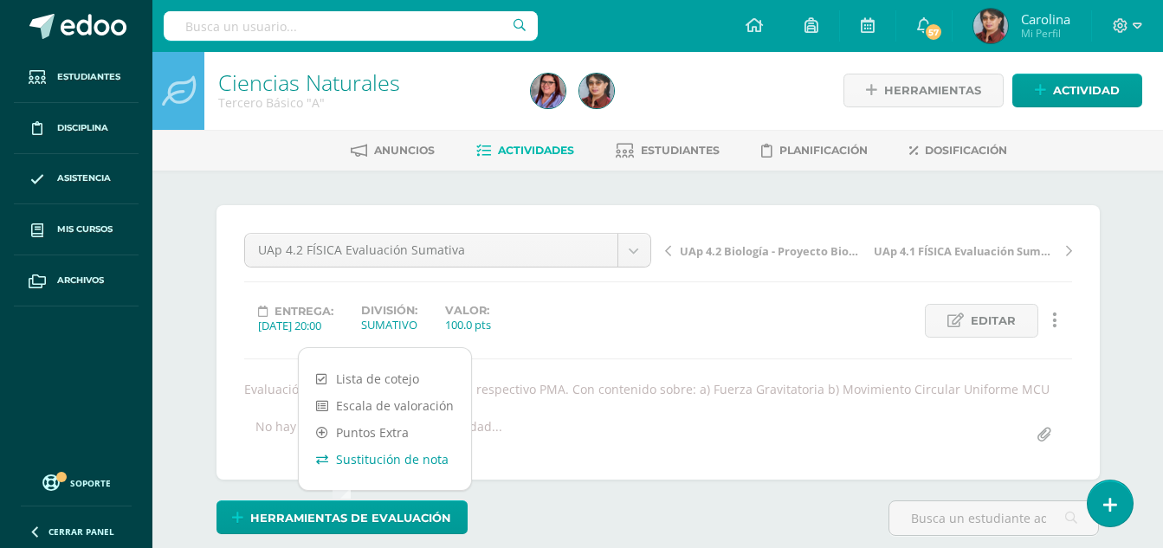
click at [377, 463] on link "Sustitución de nota" at bounding box center [385, 459] width 172 height 27
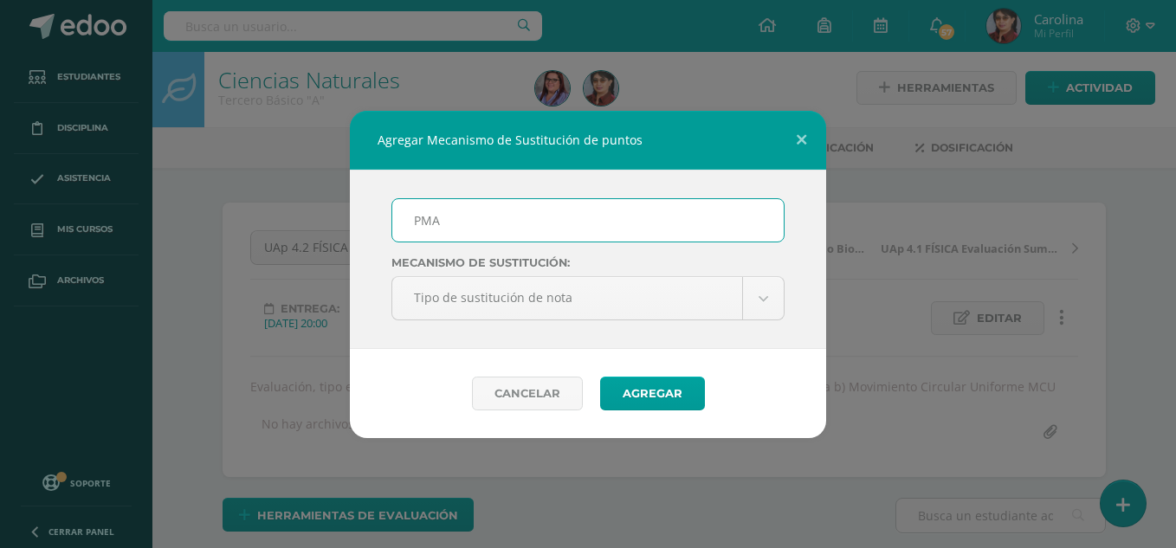
scroll to position [4, 0]
type input "PMA EVALUACIÓN SUMATIVA 4.2"
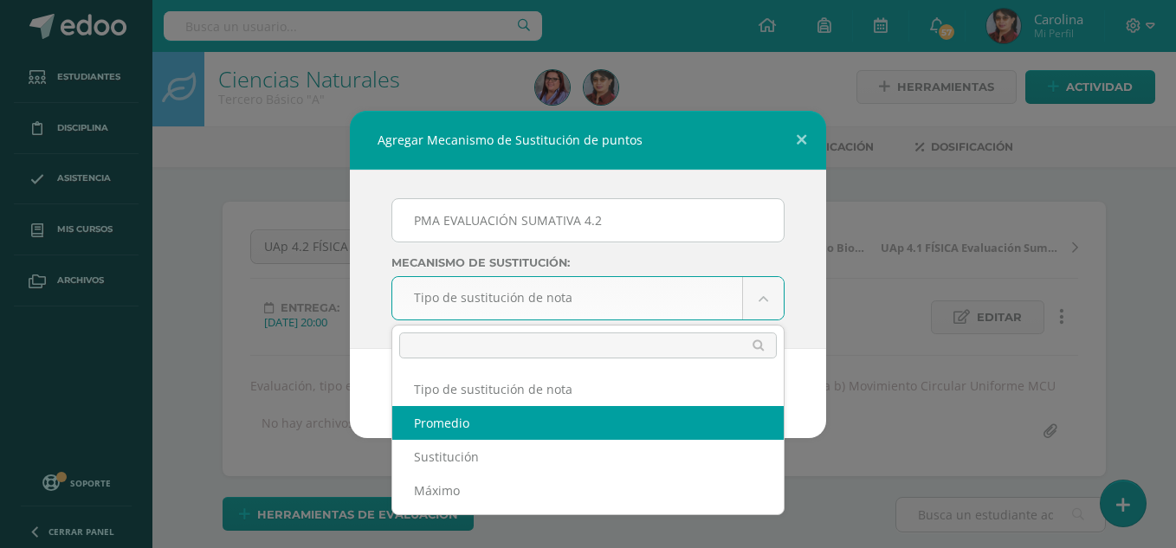
select select "average"
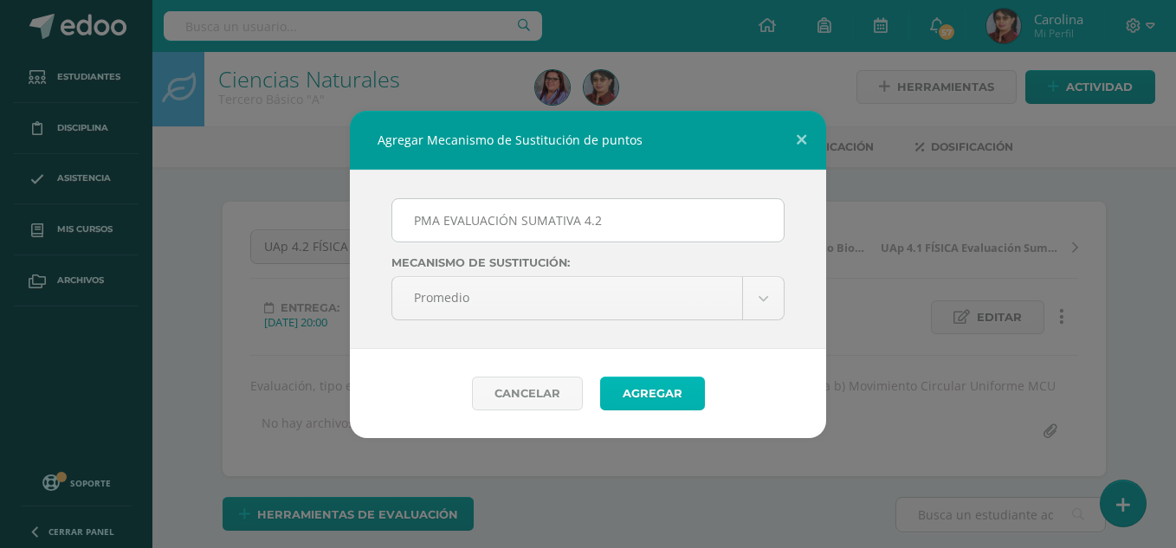
click at [662, 396] on button "Agregar" at bounding box center [652, 394] width 105 height 34
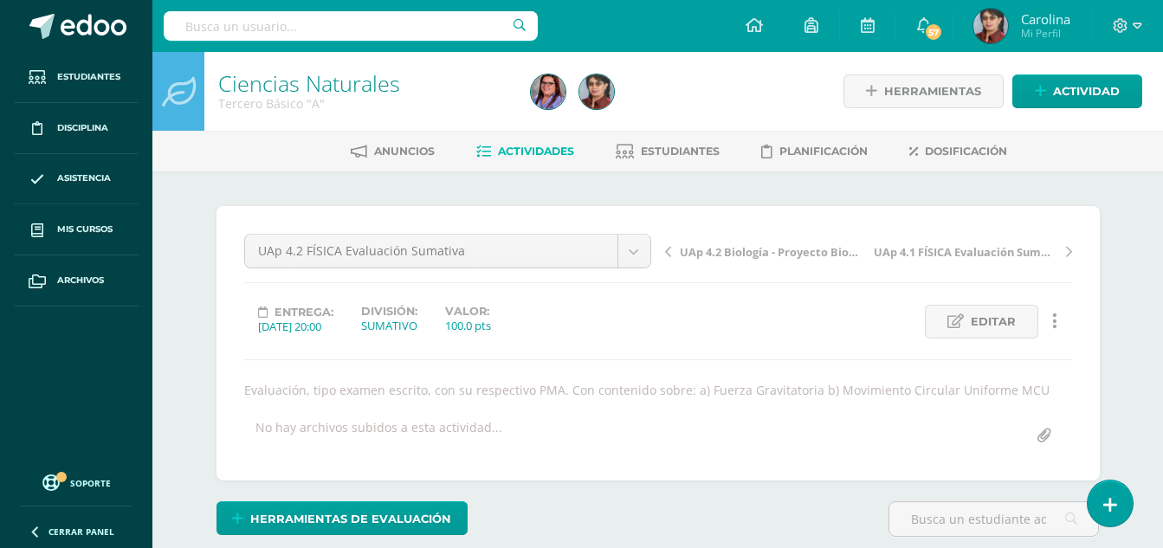
click at [542, 151] on span "Actividades" at bounding box center [536, 151] width 76 height 13
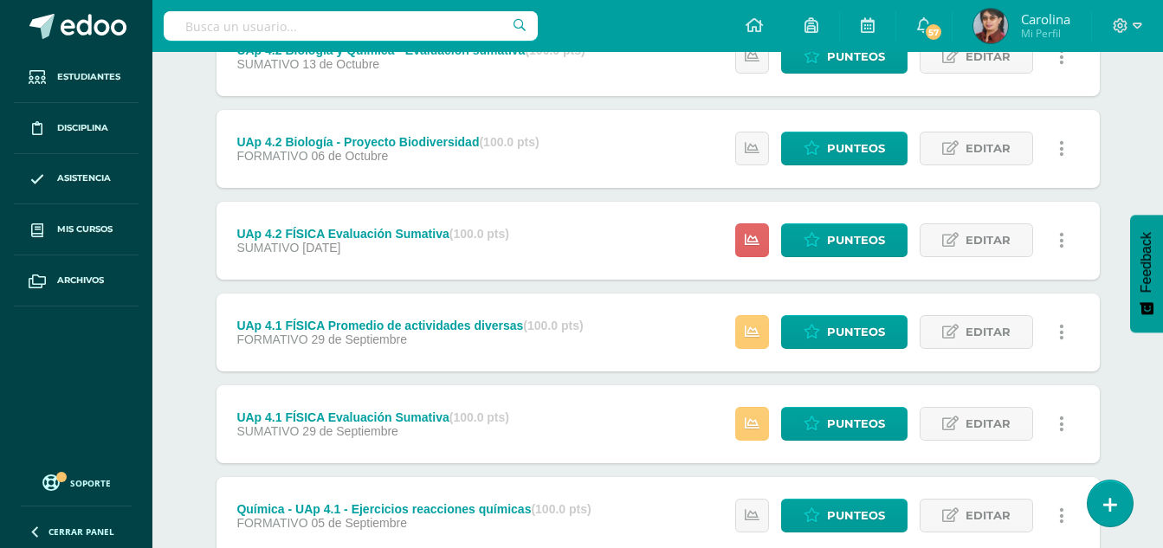
scroll to position [519, 0]
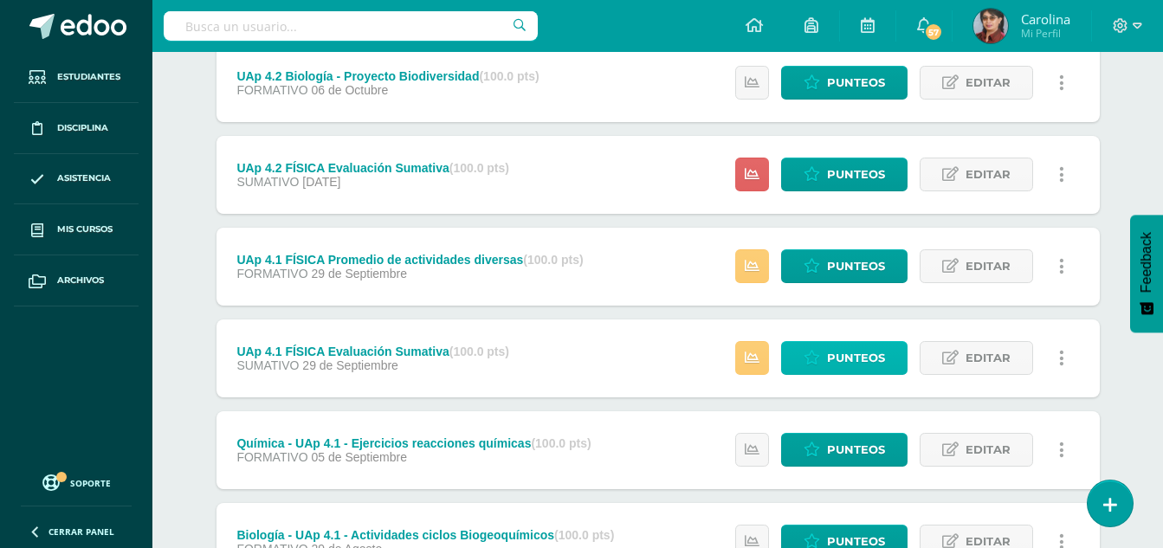
click at [858, 357] on span "Punteos" at bounding box center [856, 358] width 58 height 32
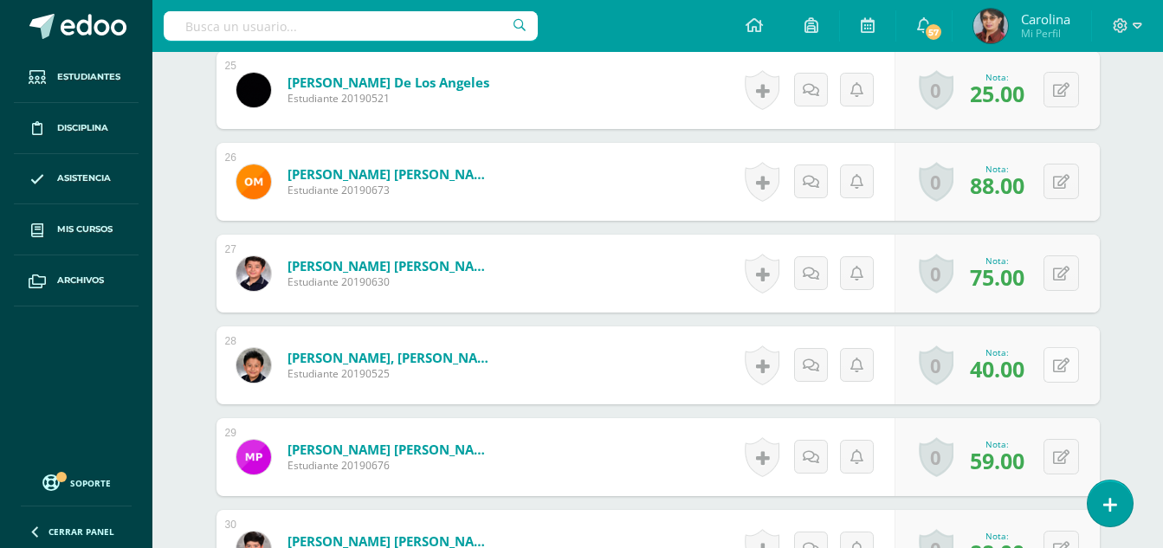
scroll to position [2786, 0]
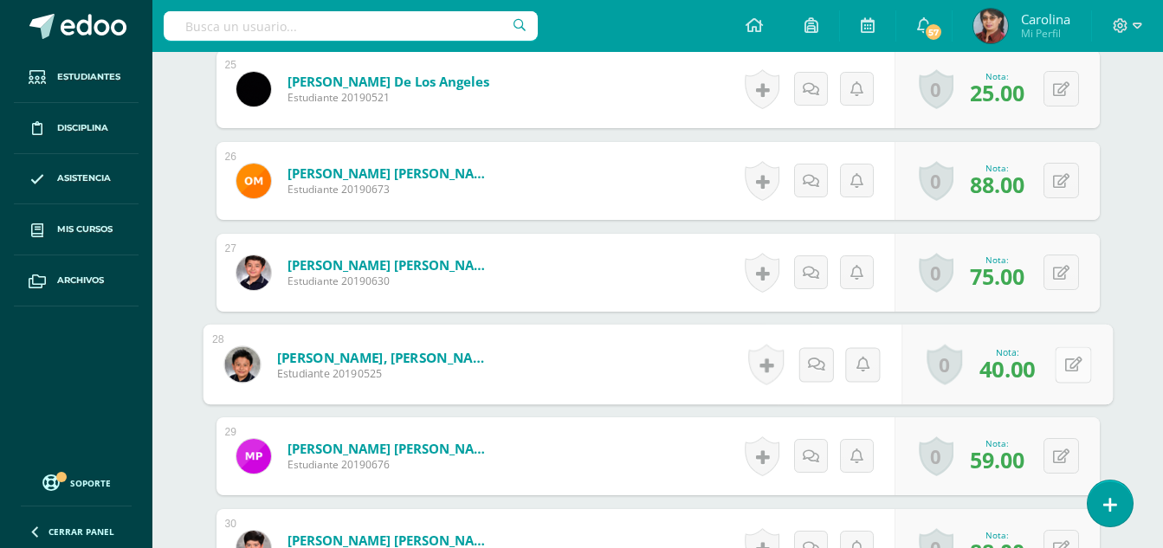
click at [1060, 366] on button at bounding box center [1072, 364] width 36 height 36
type input "100"
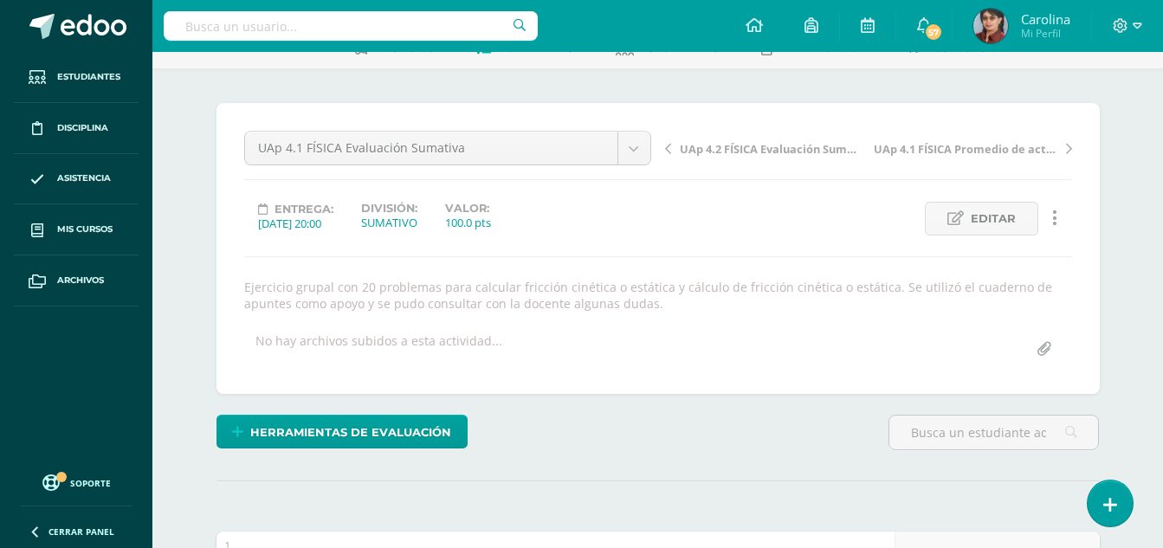
scroll to position [0, 0]
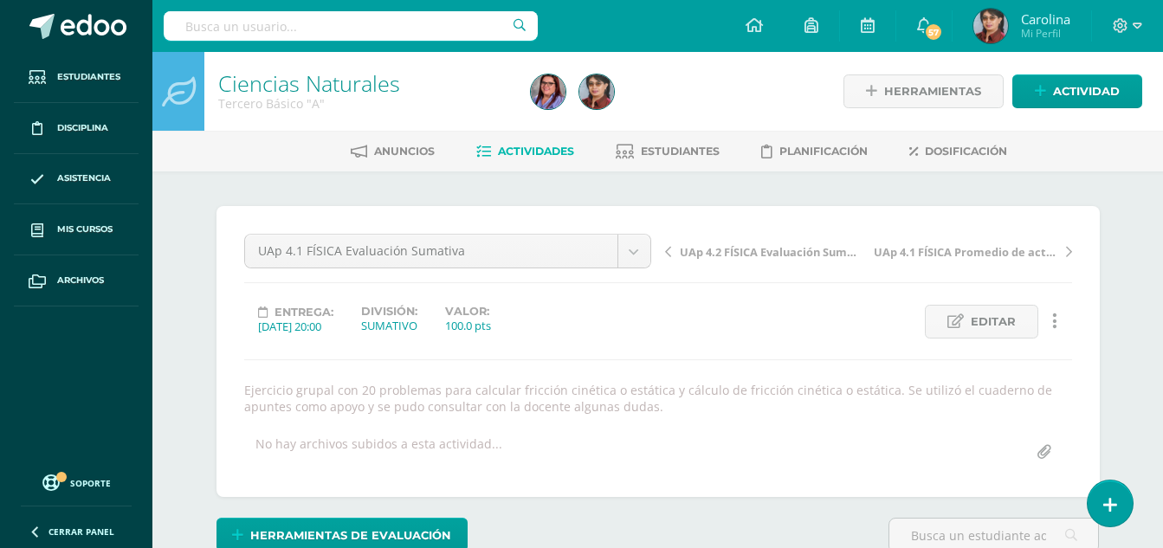
click at [558, 146] on span "Actividades" at bounding box center [536, 151] width 76 height 13
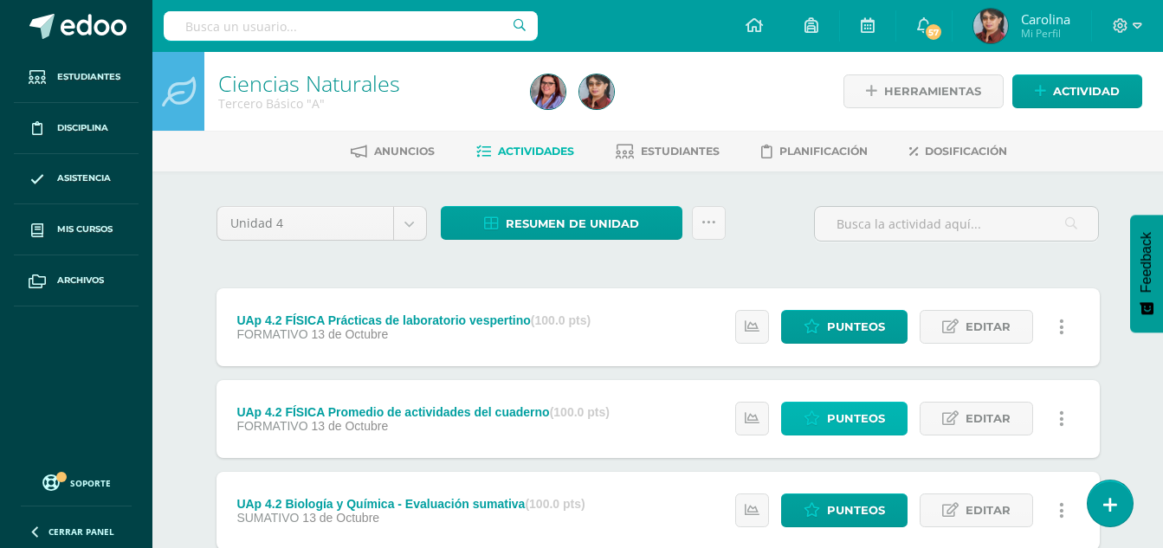
click at [860, 417] on span "Punteos" at bounding box center [856, 419] width 58 height 32
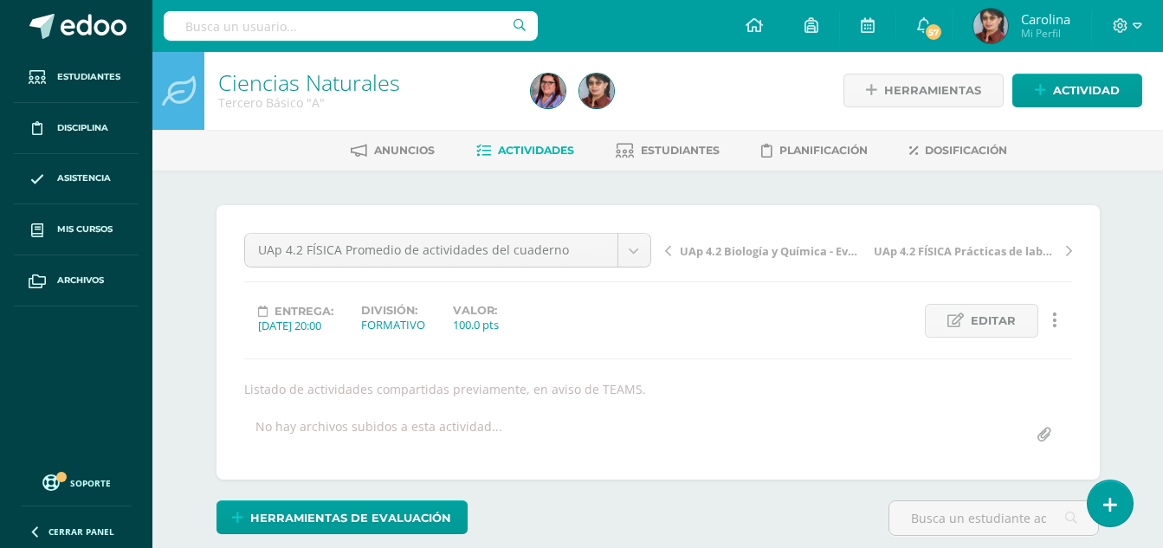
scroll to position [2, 0]
click at [547, 149] on span "Actividades" at bounding box center [536, 149] width 76 height 13
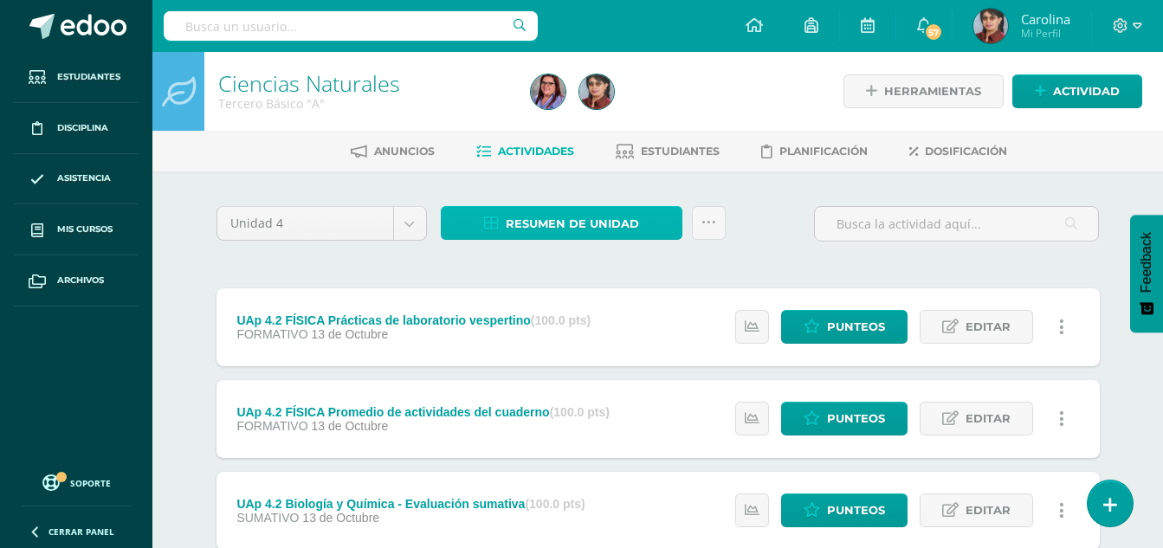
click at [534, 227] on span "Resumen de unidad" at bounding box center [572, 224] width 133 height 32
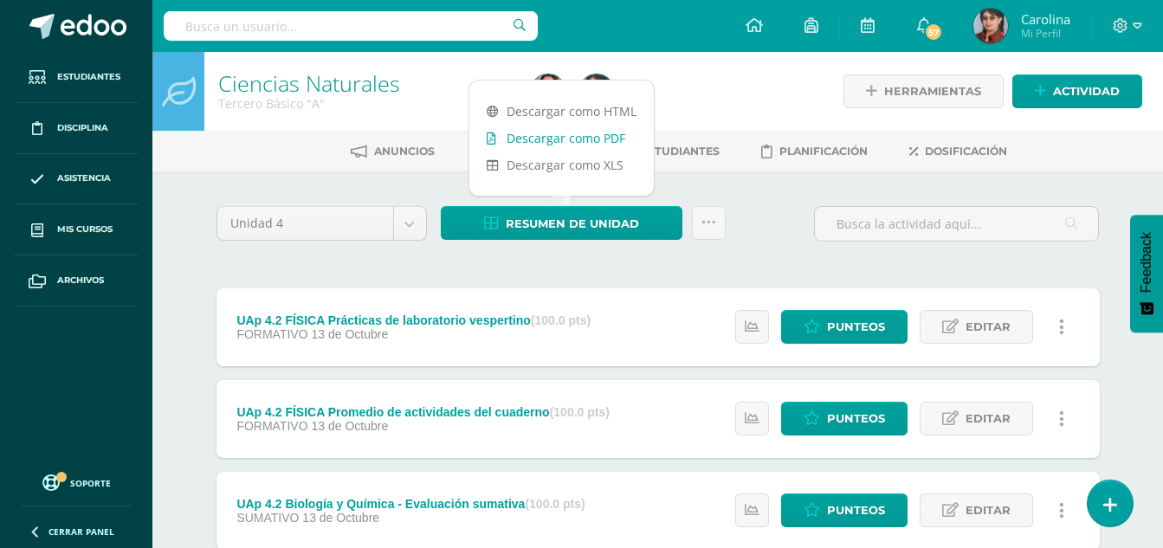
click at [551, 145] on link "Descargar como PDF" at bounding box center [561, 138] width 184 height 27
click at [432, 68] on div "Ciencias Naturales Tercero Básico "A"" at bounding box center [363, 91] width 319 height 79
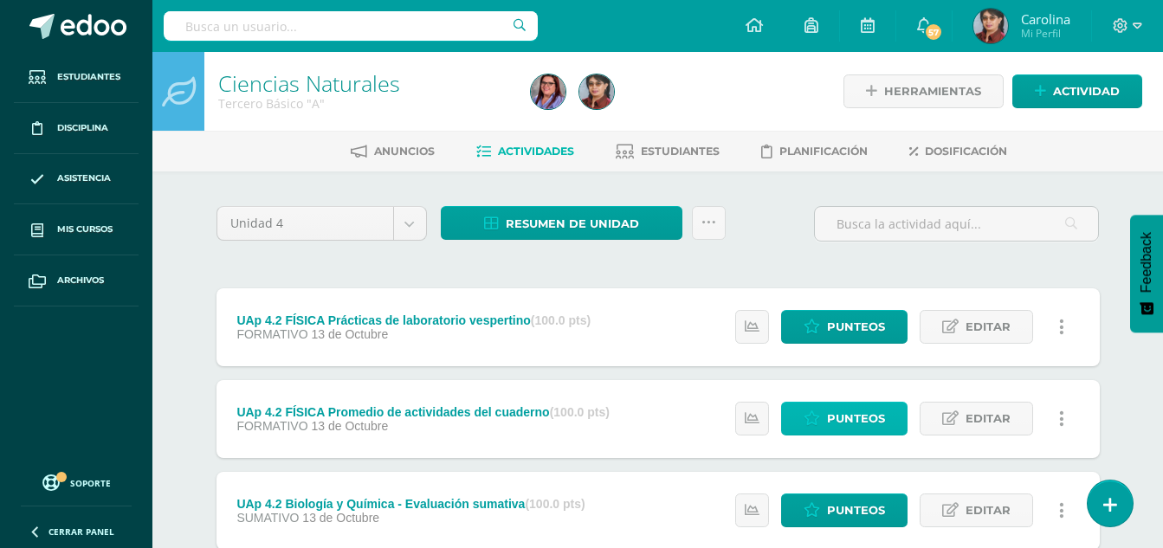
click at [841, 416] on span "Punteos" at bounding box center [856, 419] width 58 height 32
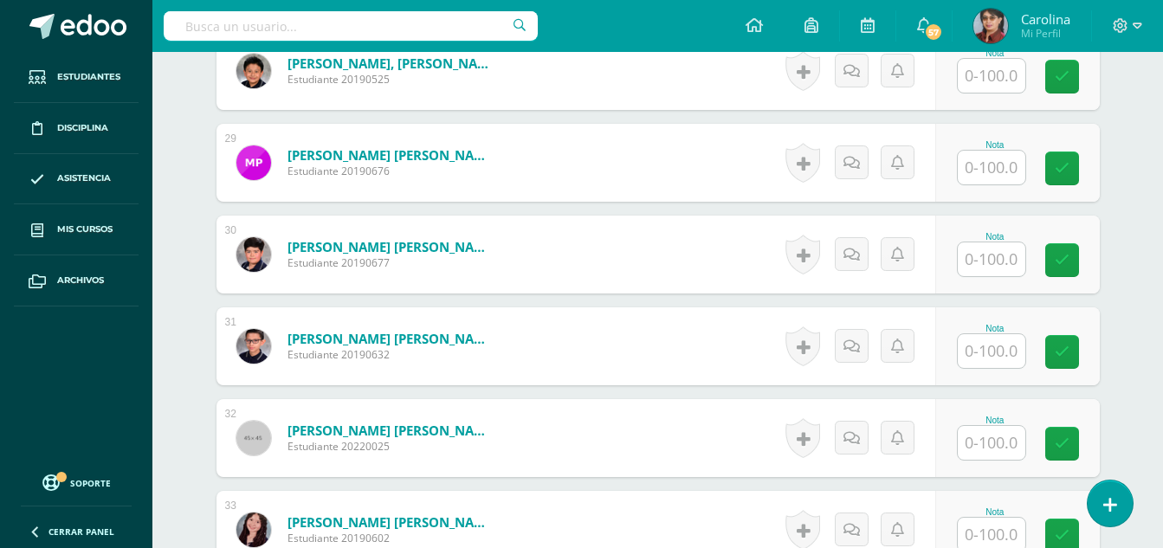
scroll to position [3040, 0]
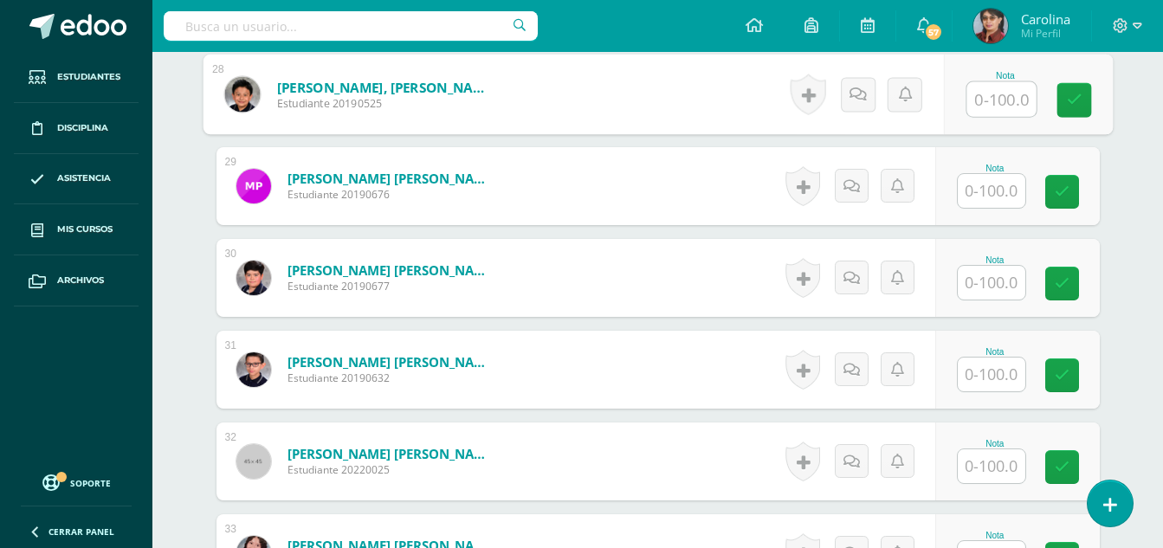
click at [995, 101] on input "text" at bounding box center [1000, 99] width 69 height 35
type input "67"
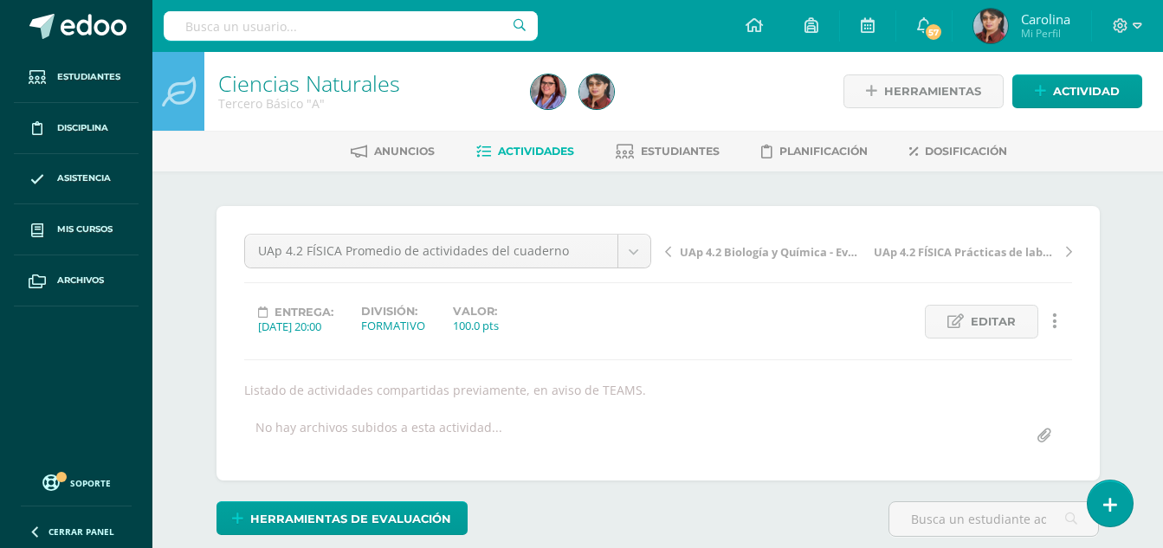
scroll to position [1, 0]
click at [480, 153] on icon at bounding box center [483, 151] width 15 height 15
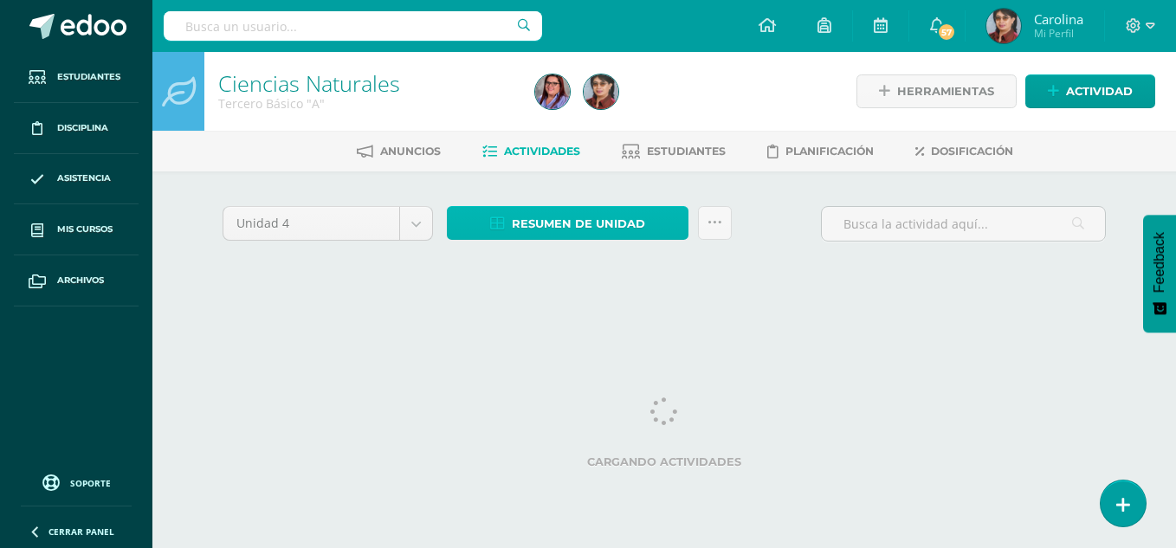
click at [500, 219] on icon at bounding box center [497, 223] width 15 height 15
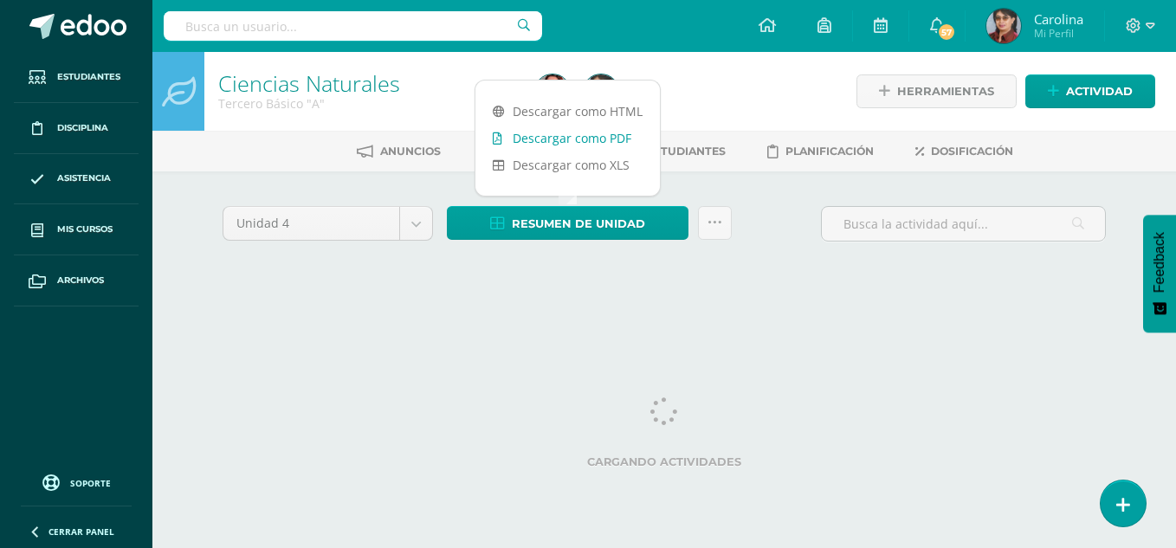
click at [583, 137] on link "Descargar como PDF" at bounding box center [567, 138] width 184 height 27
